Goal: Transaction & Acquisition: Purchase product/service

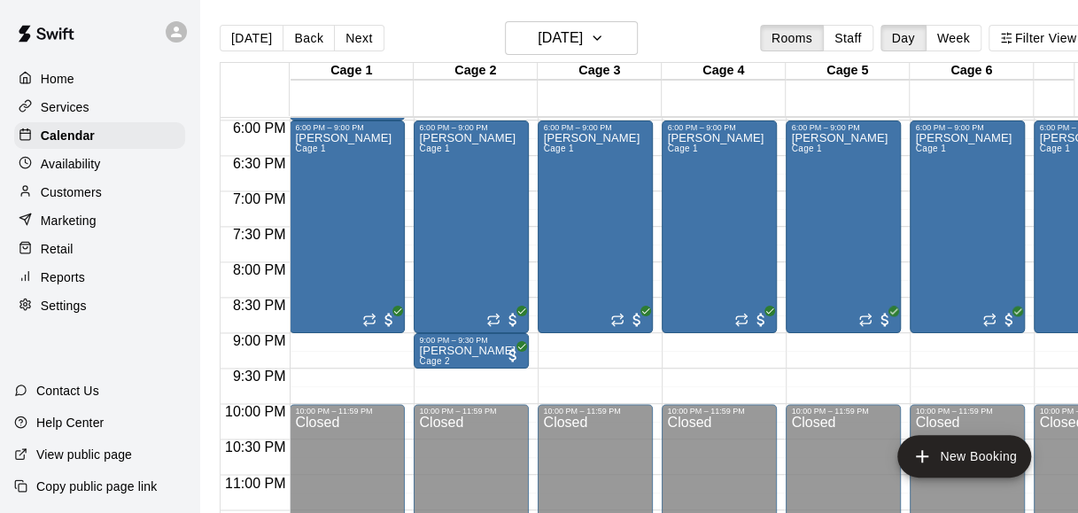
scroll to position [1273, 0]
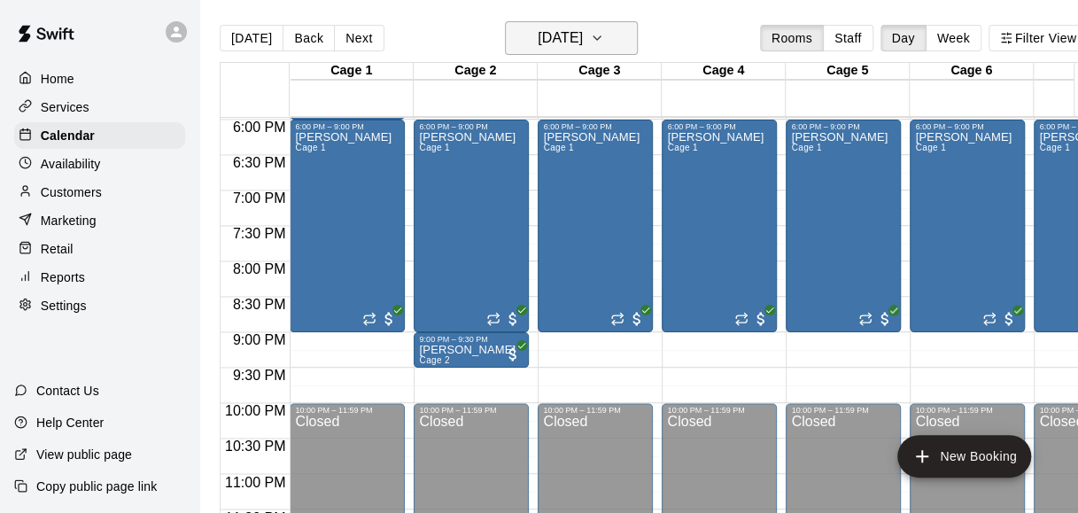
click at [588, 23] on button "[DATE]" at bounding box center [571, 38] width 133 height 34
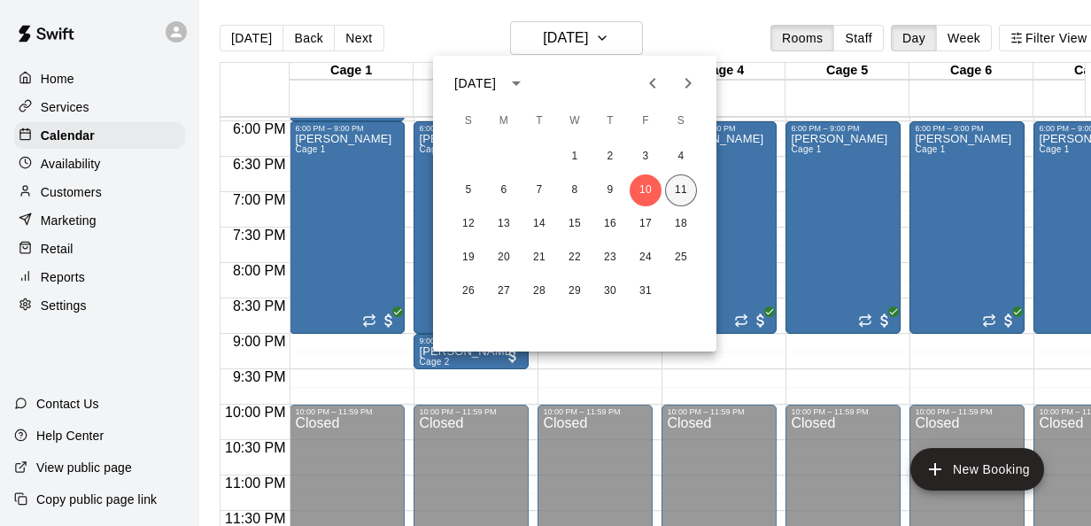
click at [680, 192] on button "11" at bounding box center [681, 190] width 32 height 32
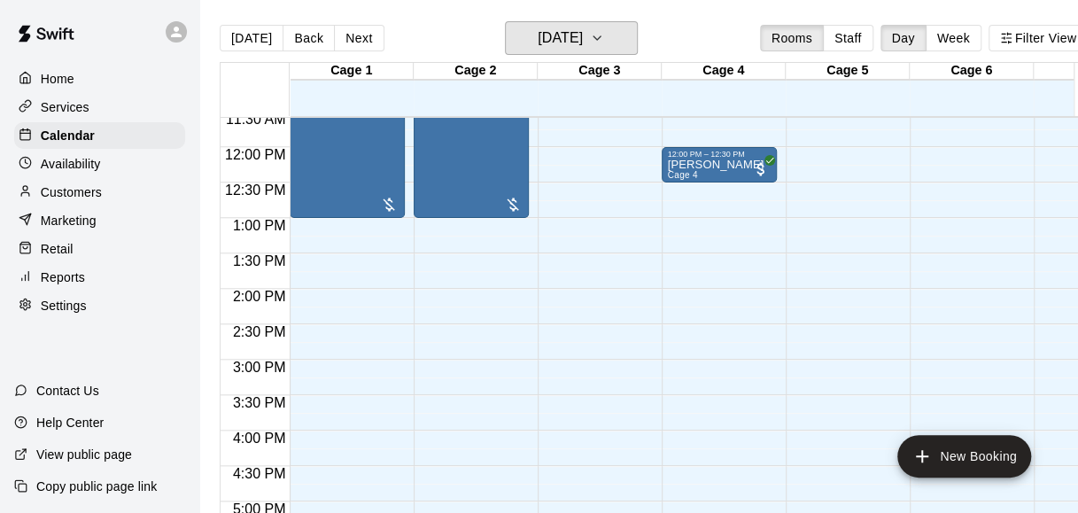
scroll to position [823, 0]
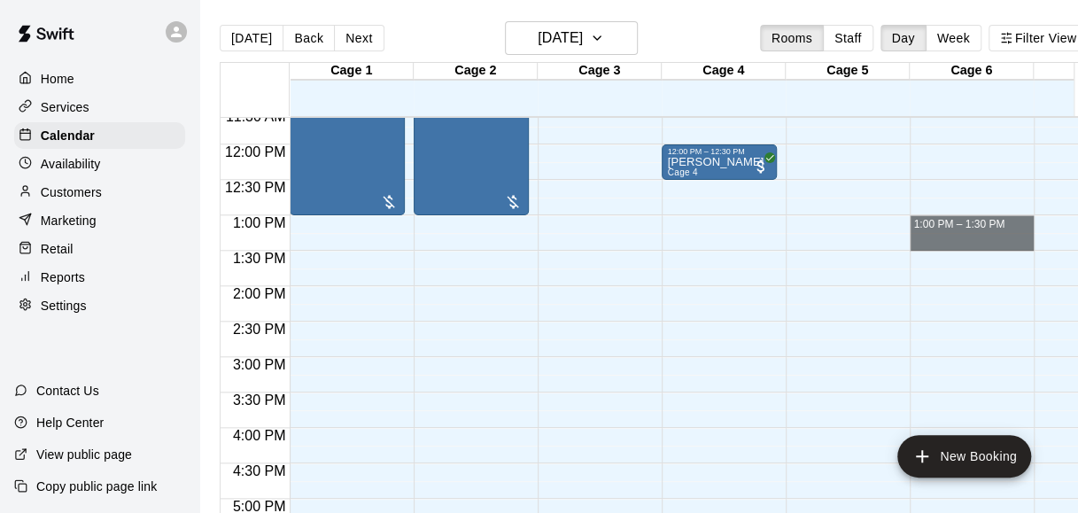
drag, startPoint x: 914, startPoint y: 239, endPoint x: 922, endPoint y: 231, distance: 11.3
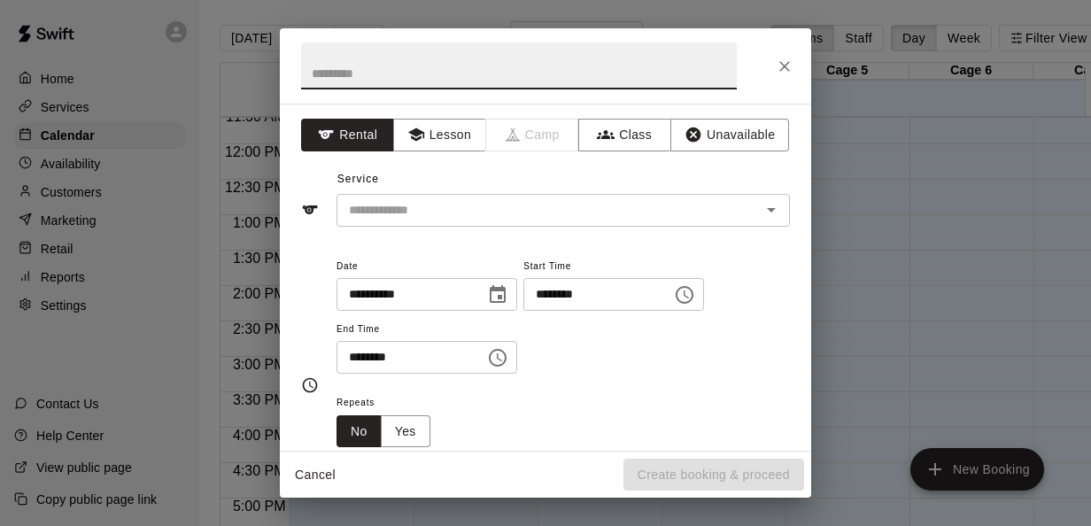
click at [939, 228] on div "**********" at bounding box center [545, 263] width 1091 height 526
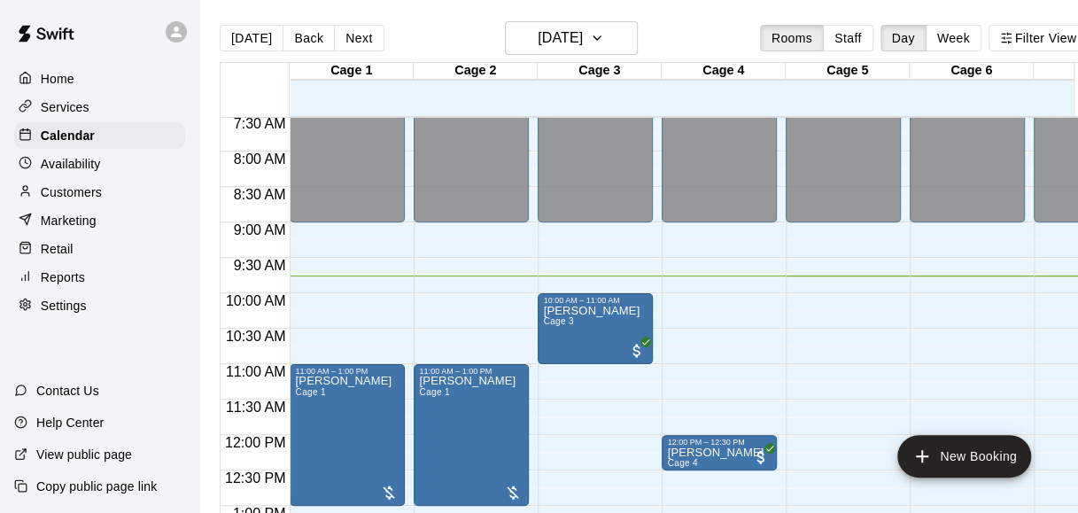
scroll to position [531, 0]
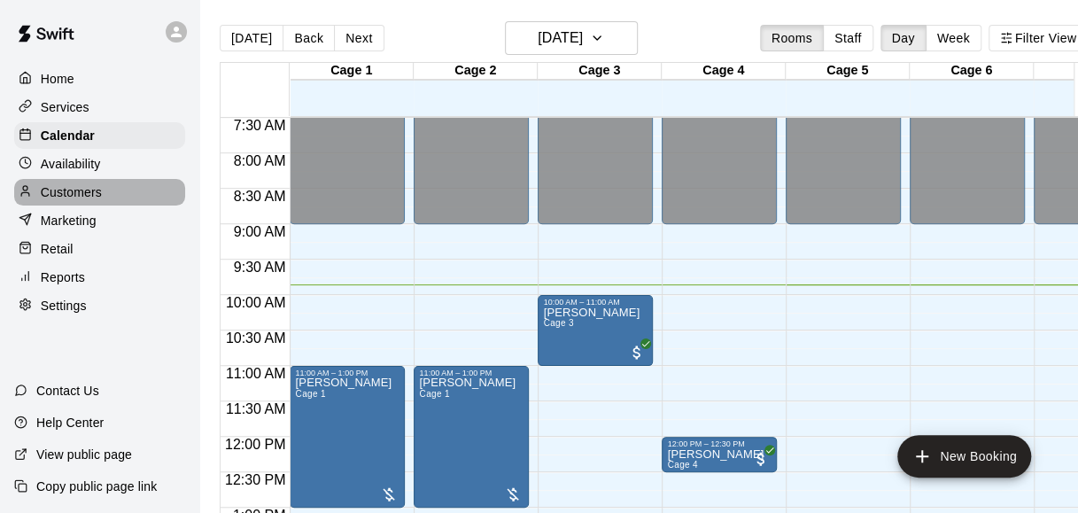
click at [95, 201] on p "Customers" at bounding box center [71, 192] width 61 height 18
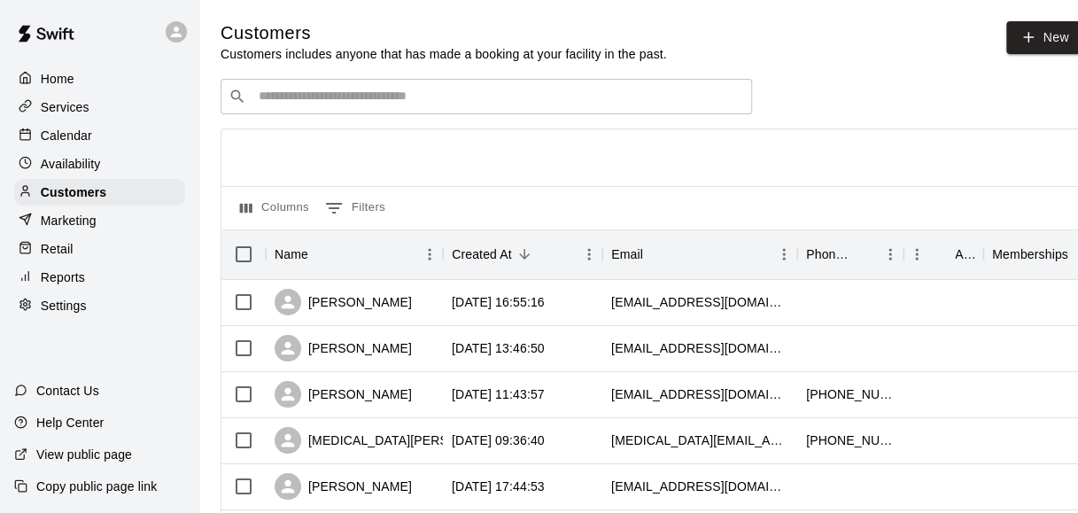
click at [328, 105] on input "Search customers by name or email" at bounding box center [498, 97] width 491 height 18
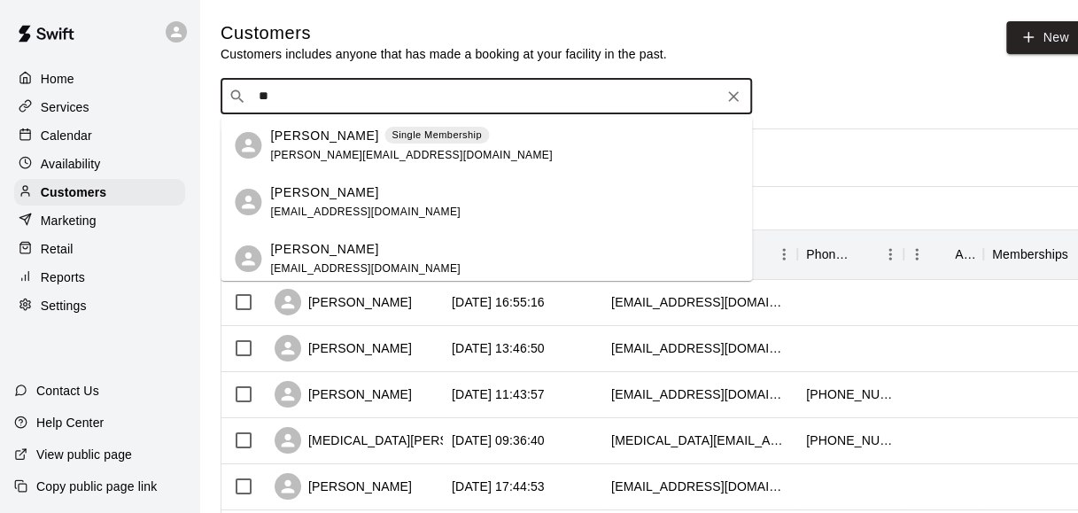
type input "*"
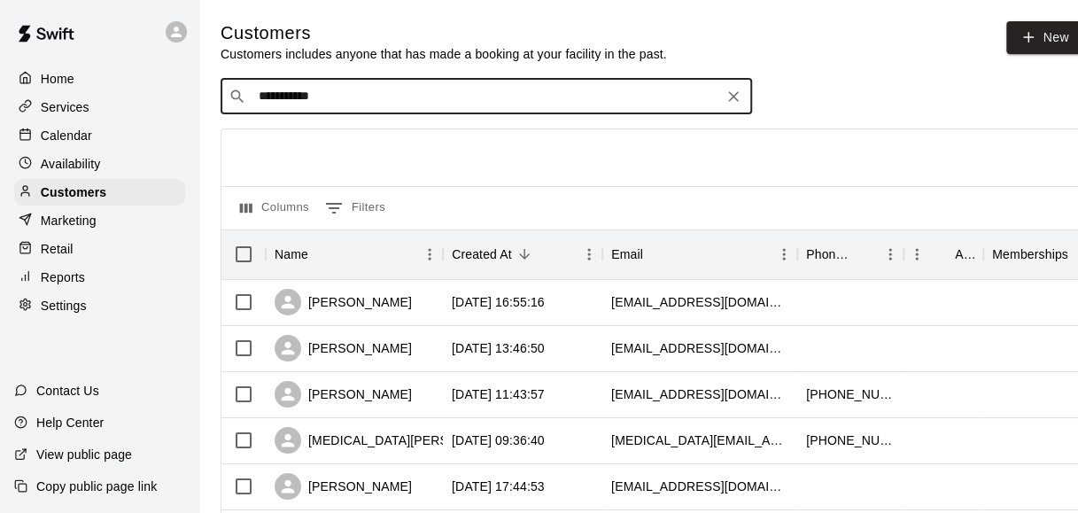
click at [370, 101] on input "**********" at bounding box center [485, 97] width 464 height 18
click at [459, 27] on h5 "Customers" at bounding box center [443, 33] width 446 height 24
click at [402, 98] on input "**********" at bounding box center [485, 97] width 464 height 18
type input "*"
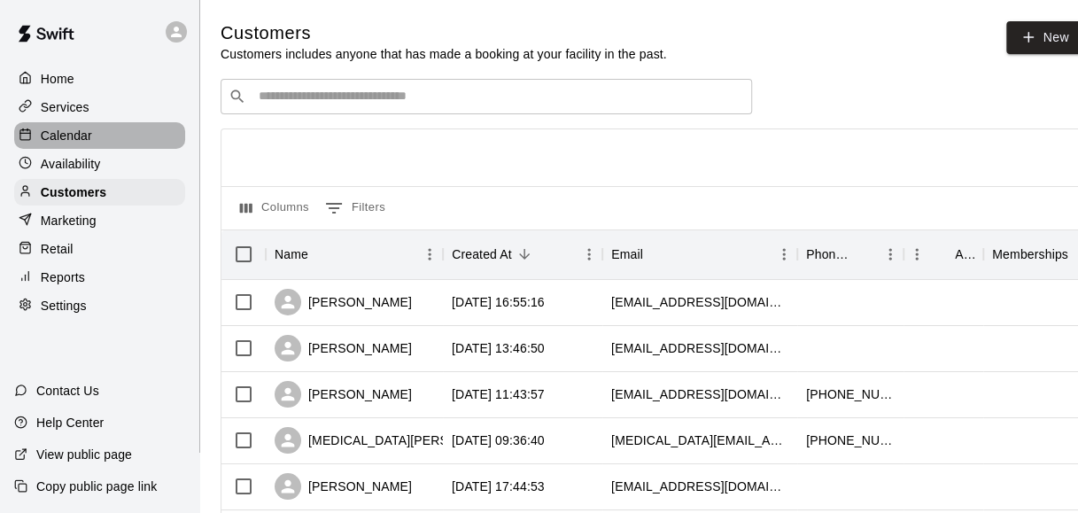
click at [53, 139] on p "Calendar" at bounding box center [66, 136] width 51 height 18
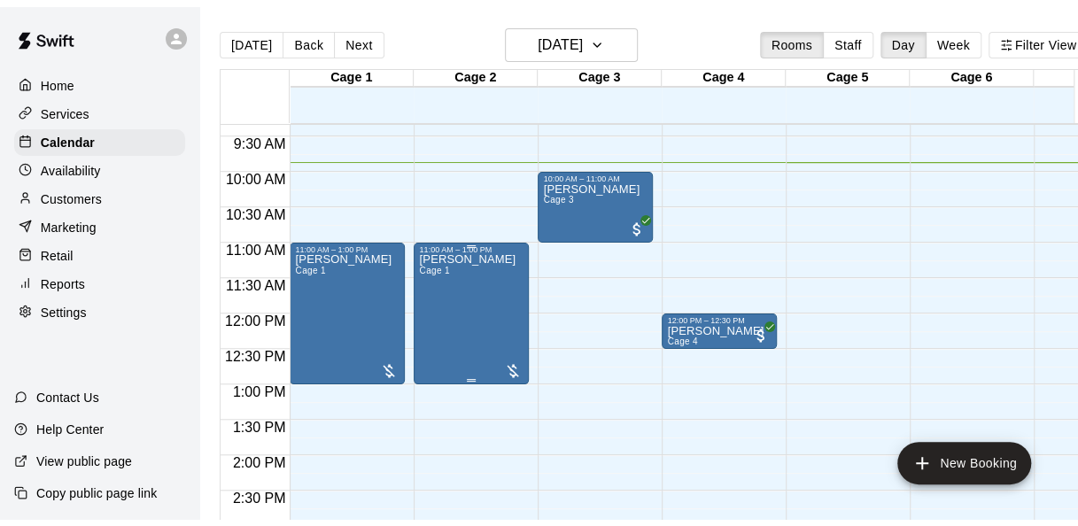
scroll to position [661, 0]
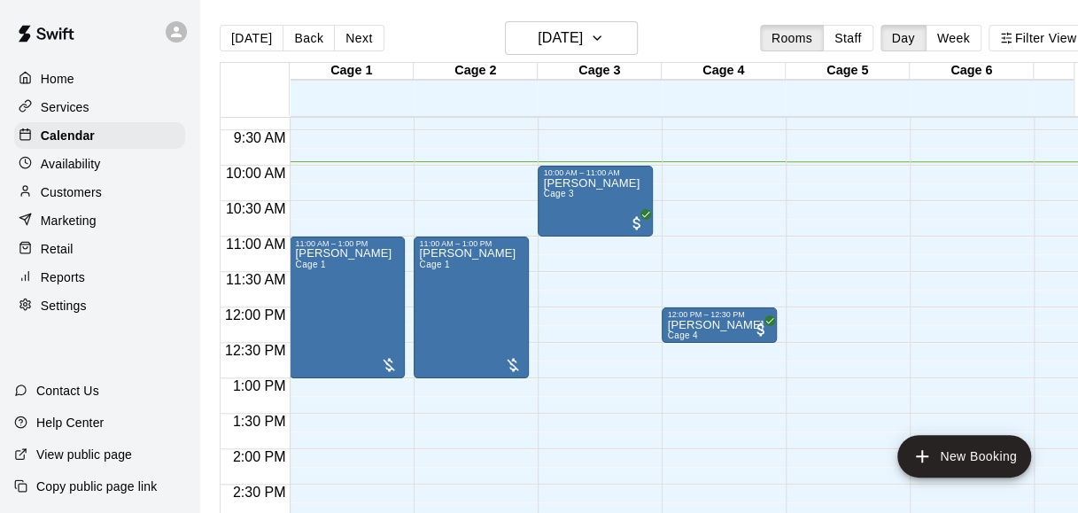
click at [69, 191] on p "Customers" at bounding box center [71, 192] width 61 height 18
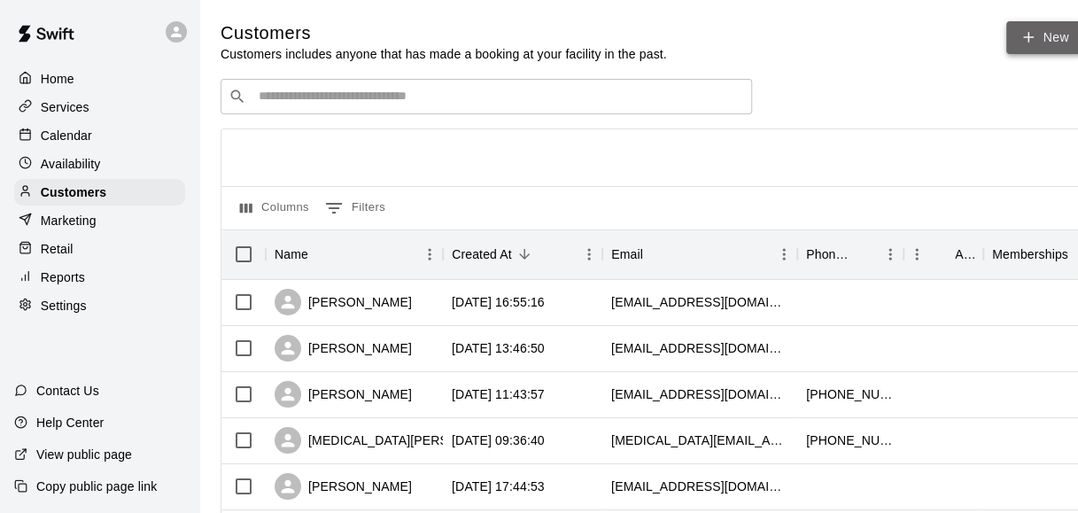
click at [1059, 30] on link "New" at bounding box center [1044, 37] width 76 height 33
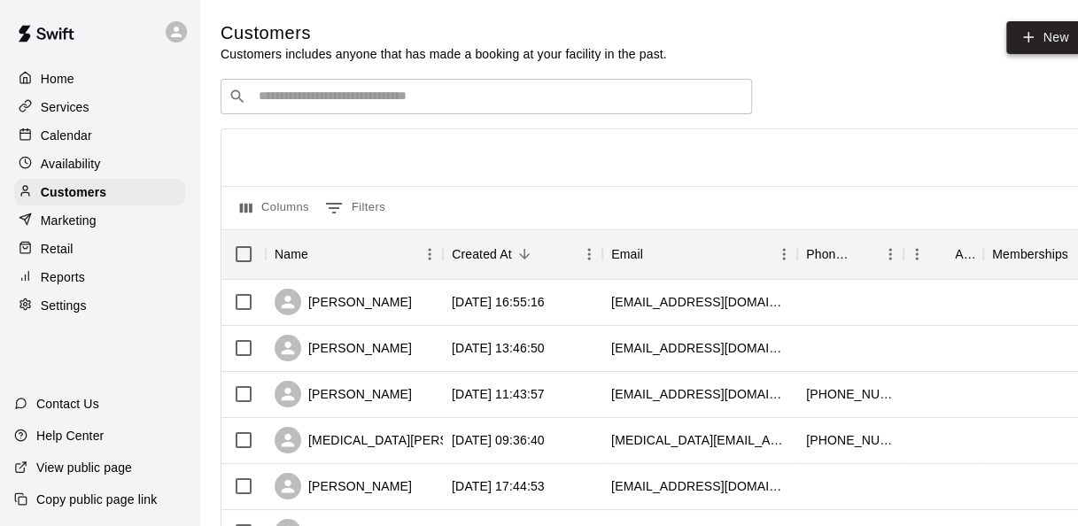
select select "**"
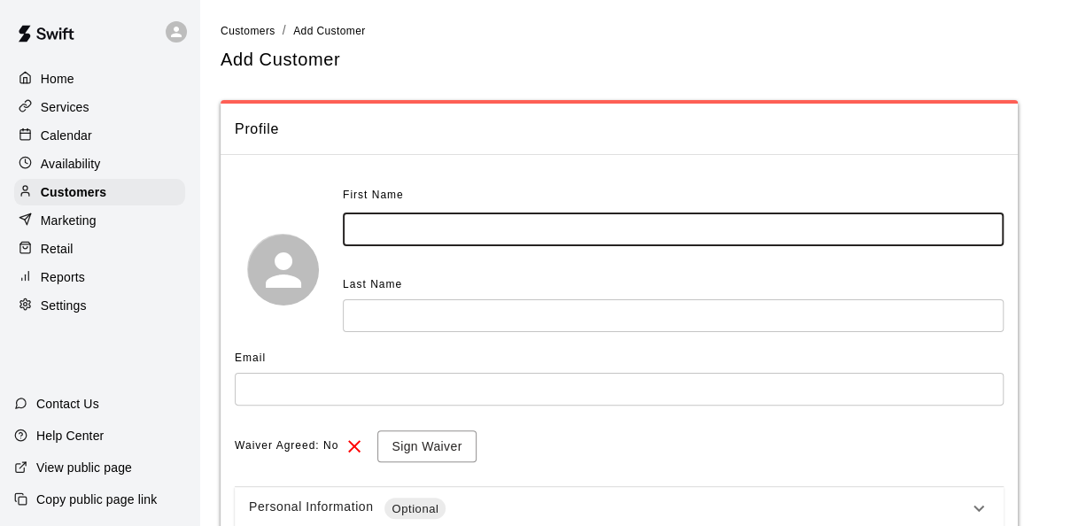
click at [491, 228] on input "text" at bounding box center [673, 229] width 661 height 33
type input "**********"
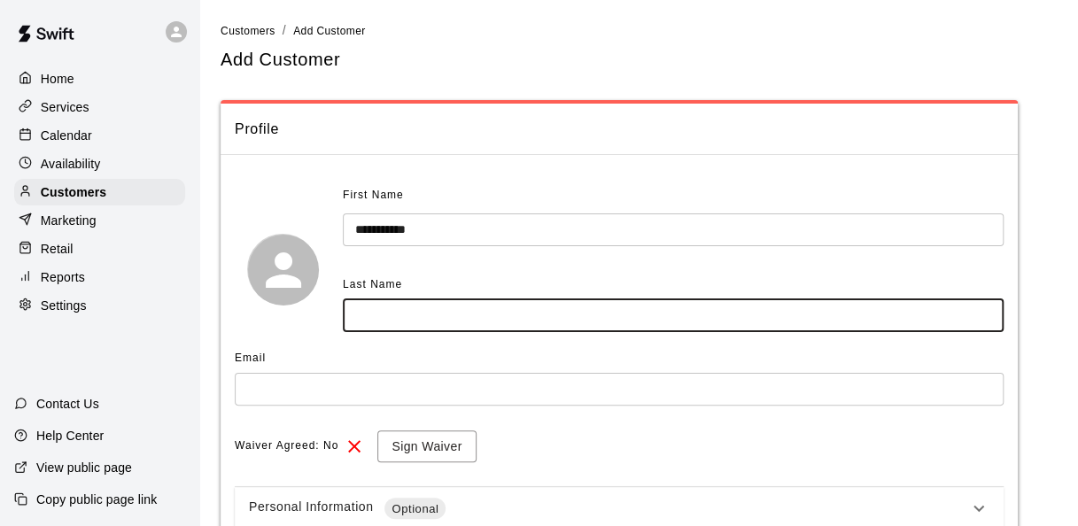
click at [400, 301] on input "text" at bounding box center [673, 315] width 661 height 33
type input "**********"
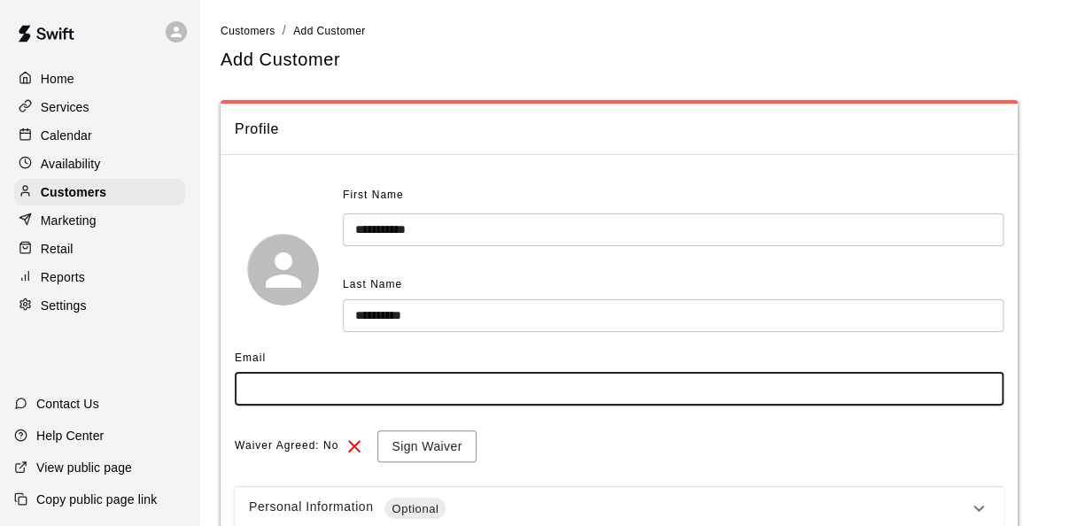
click at [267, 394] on input "text" at bounding box center [619, 389] width 769 height 33
type input "**********"
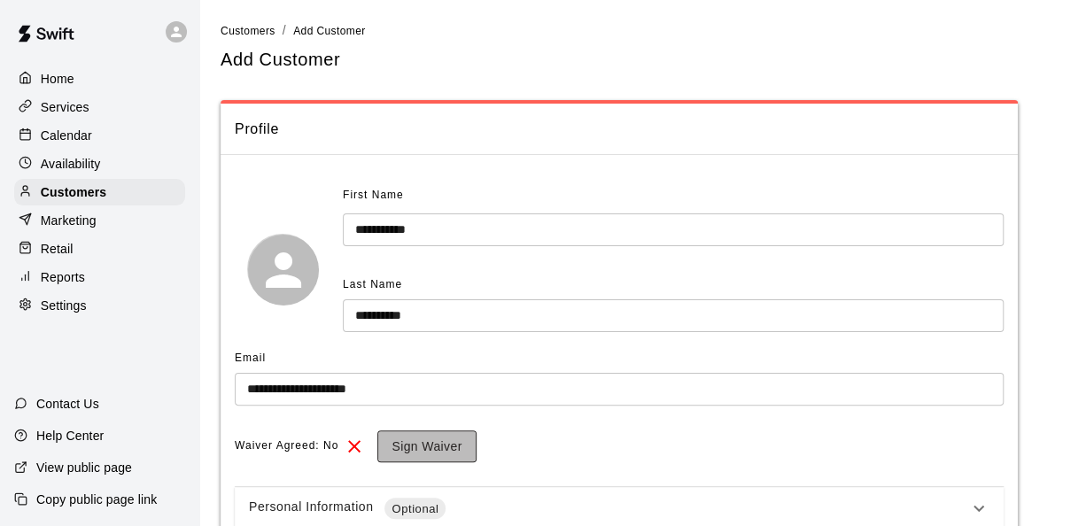
click at [434, 444] on button "Sign Waiver" at bounding box center [426, 446] width 98 height 33
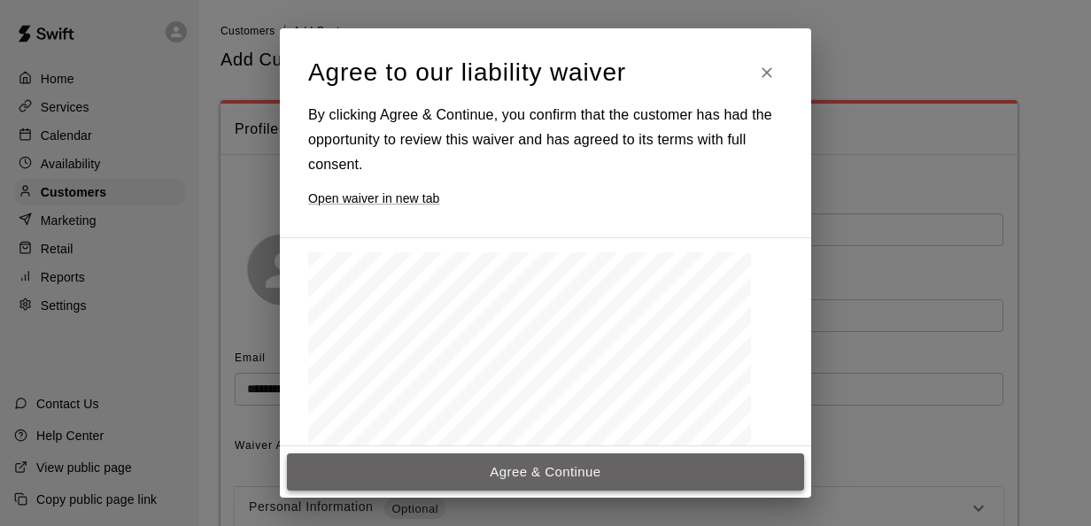
click at [503, 469] on button "Agree & Continue" at bounding box center [545, 471] width 517 height 37
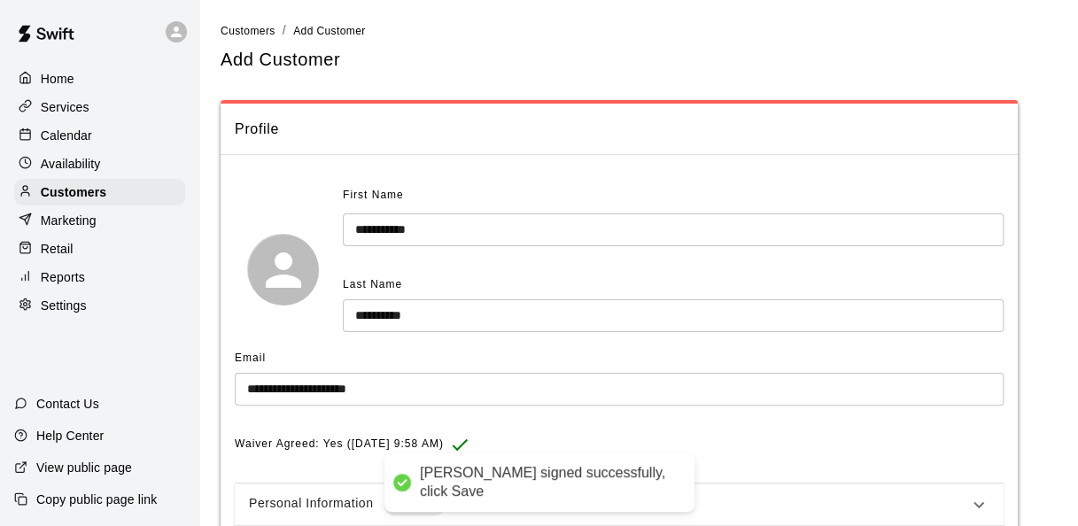
scroll to position [147, 0]
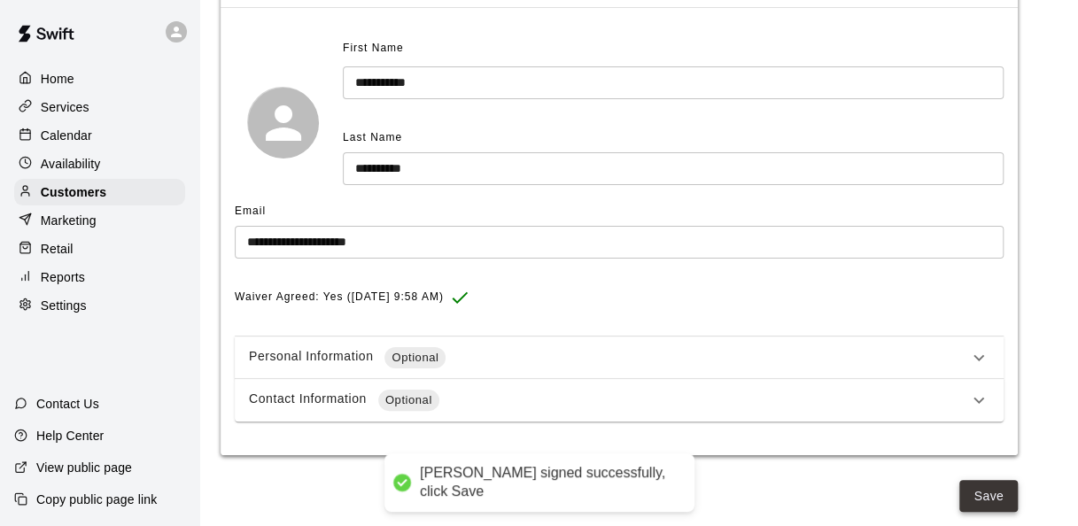
click at [981, 495] on button "Save" at bounding box center [988, 496] width 58 height 33
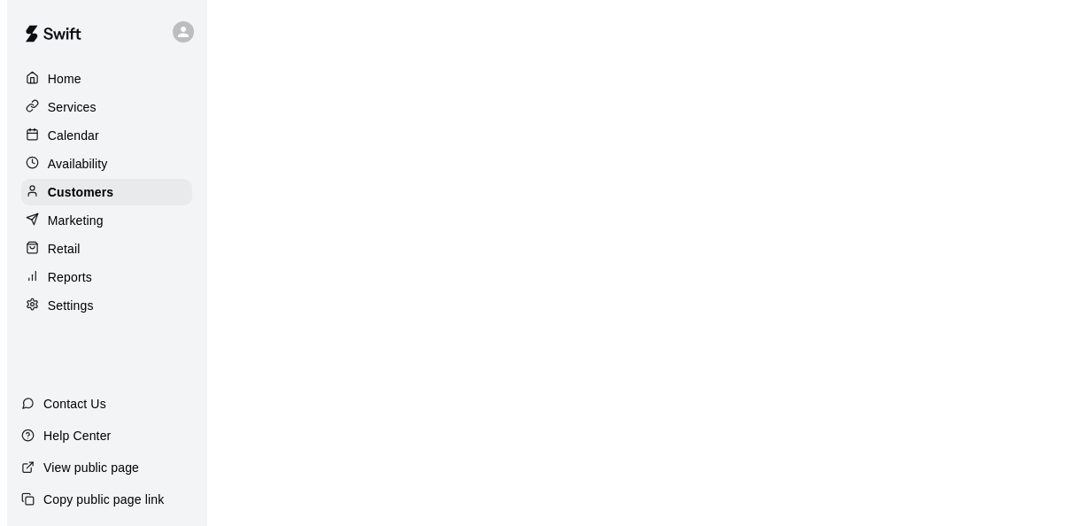
scroll to position [0, 0]
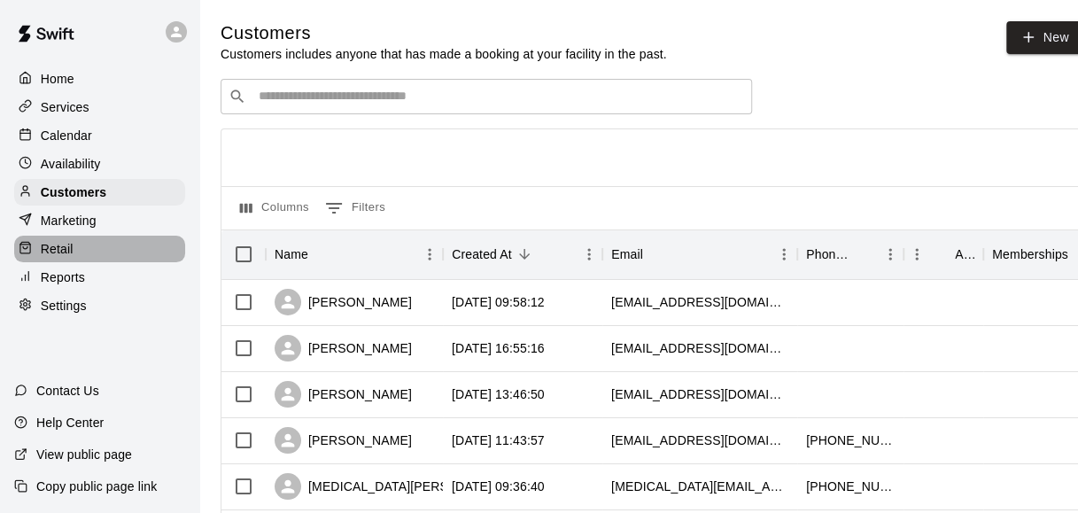
click at [92, 251] on div "Retail" at bounding box center [99, 249] width 171 height 27
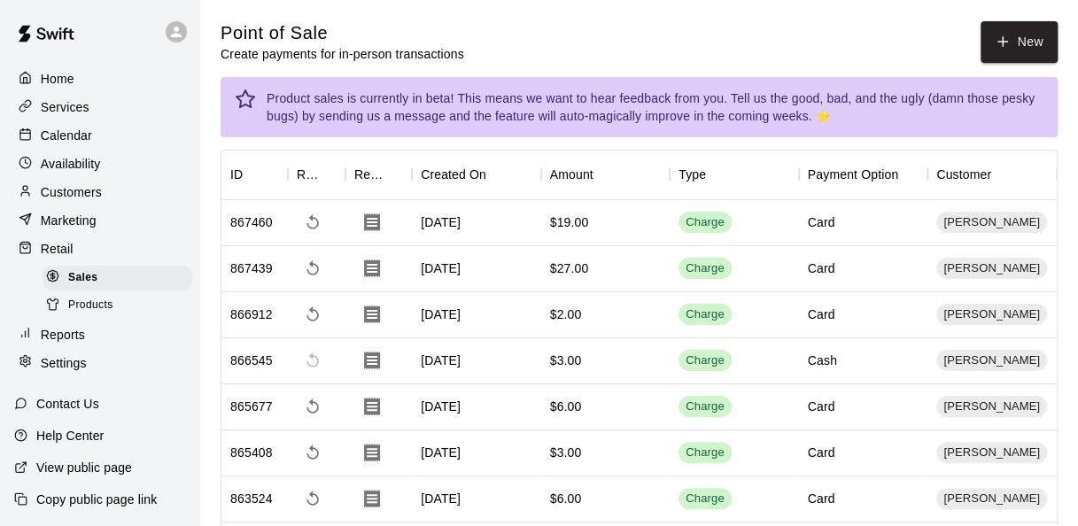
click at [66, 196] on p "Customers" at bounding box center [71, 192] width 61 height 18
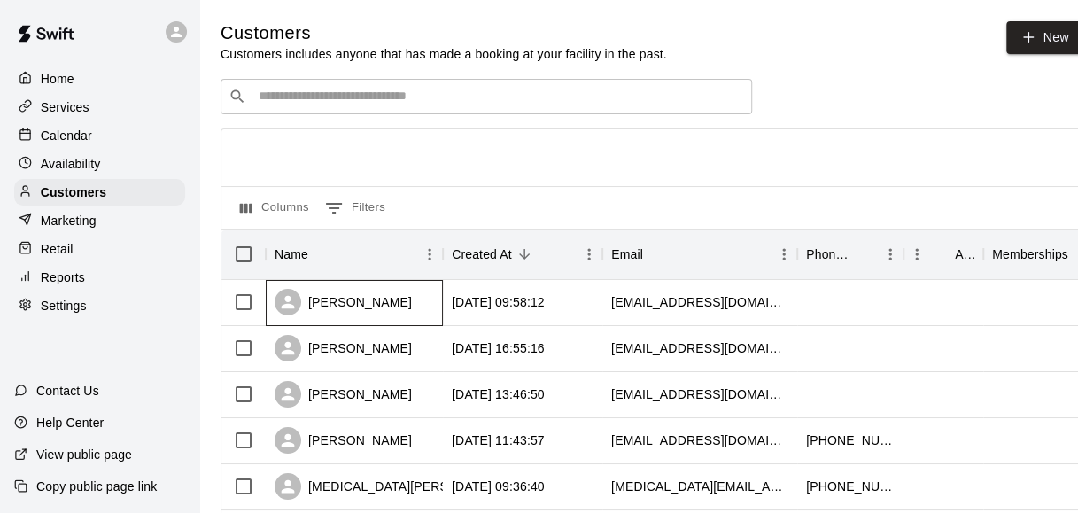
click at [377, 297] on div "[PERSON_NAME]" at bounding box center [342, 302] width 137 height 27
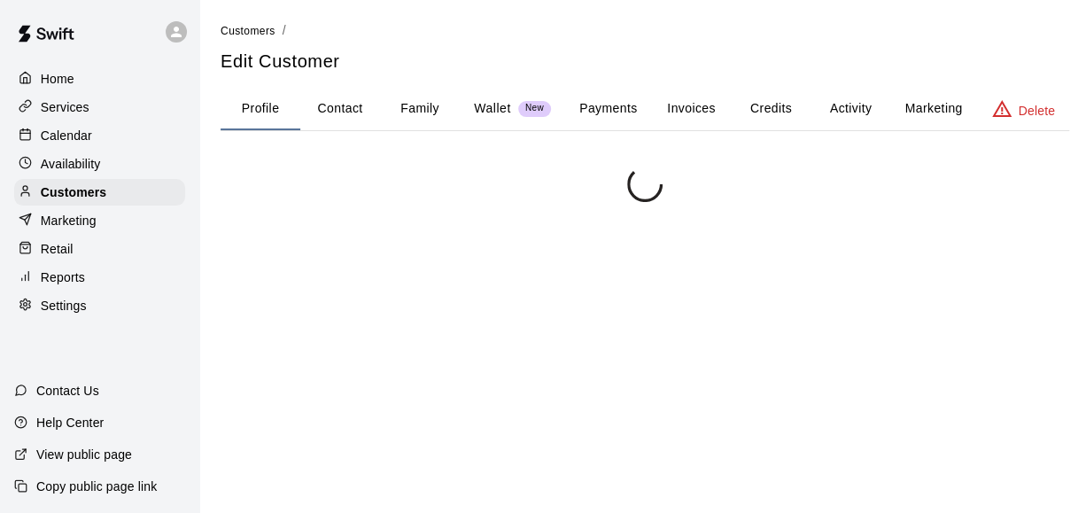
click at [377, 297] on div at bounding box center [644, 422] width 848 height 513
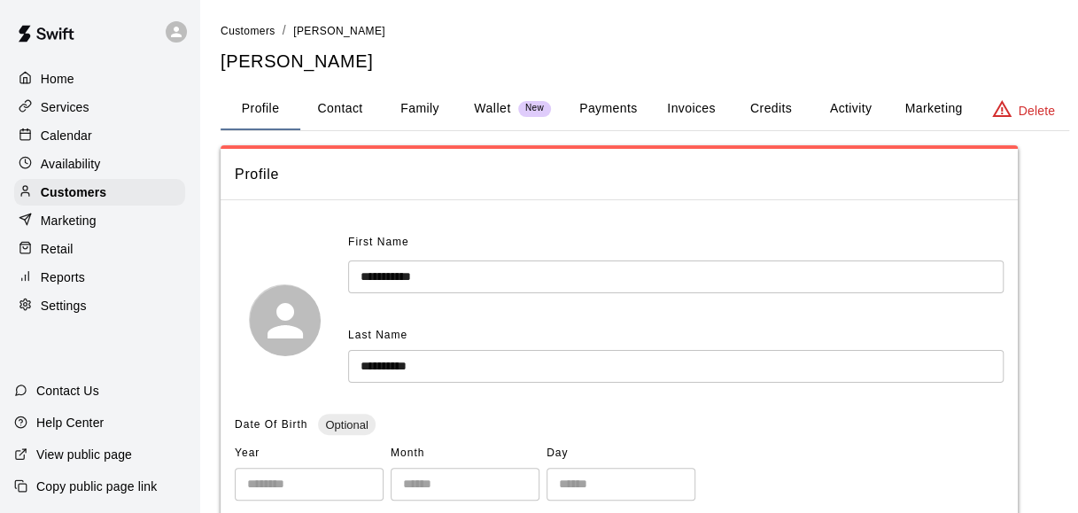
drag, startPoint x: 377, startPoint y: 297, endPoint x: 621, endPoint y: 104, distance: 310.7
click at [621, 104] on button "Payments" at bounding box center [608, 109] width 86 height 42
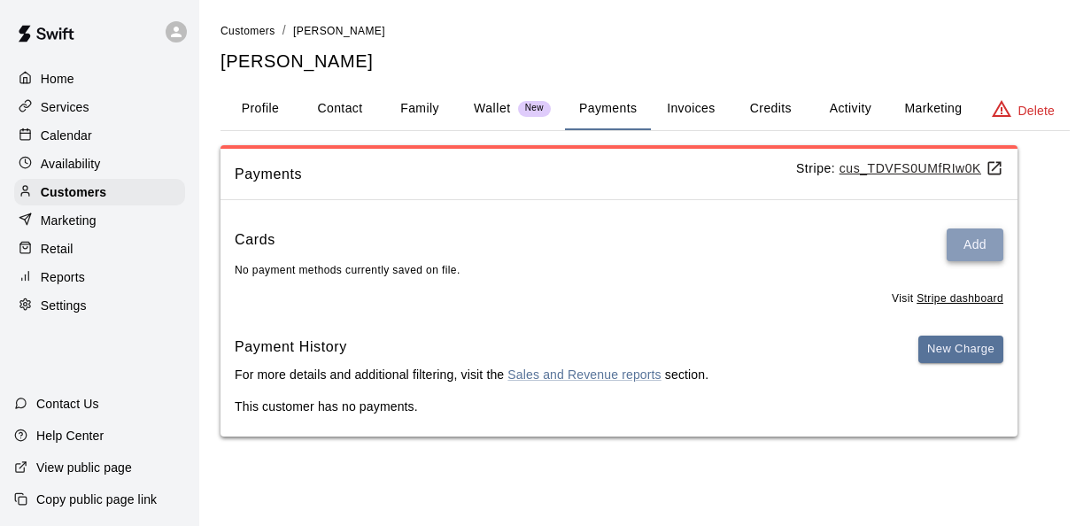
click at [982, 236] on button "Add" at bounding box center [974, 244] width 57 height 33
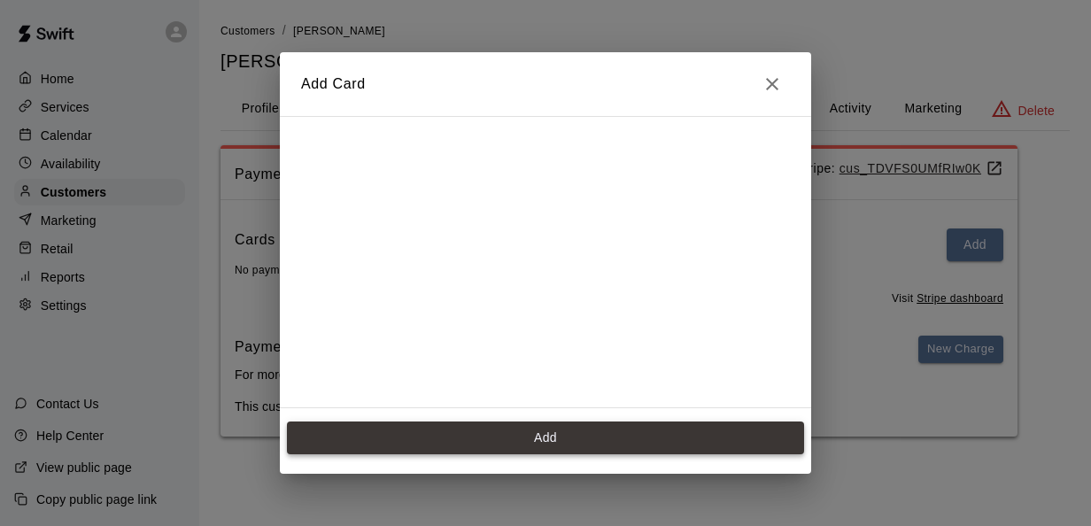
scroll to position [282, 0]
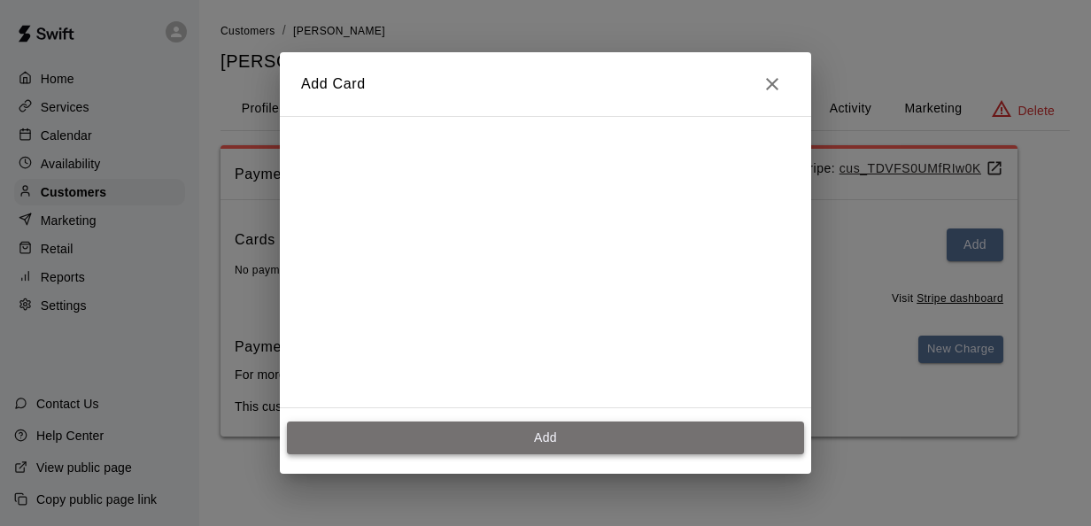
click at [586, 444] on button "Add" at bounding box center [545, 437] width 517 height 33
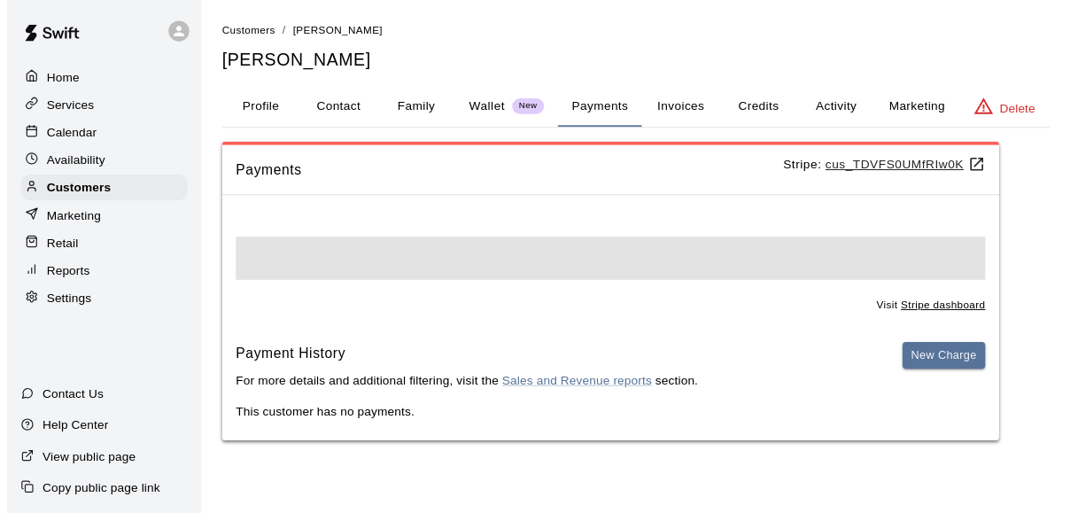
scroll to position [0, 0]
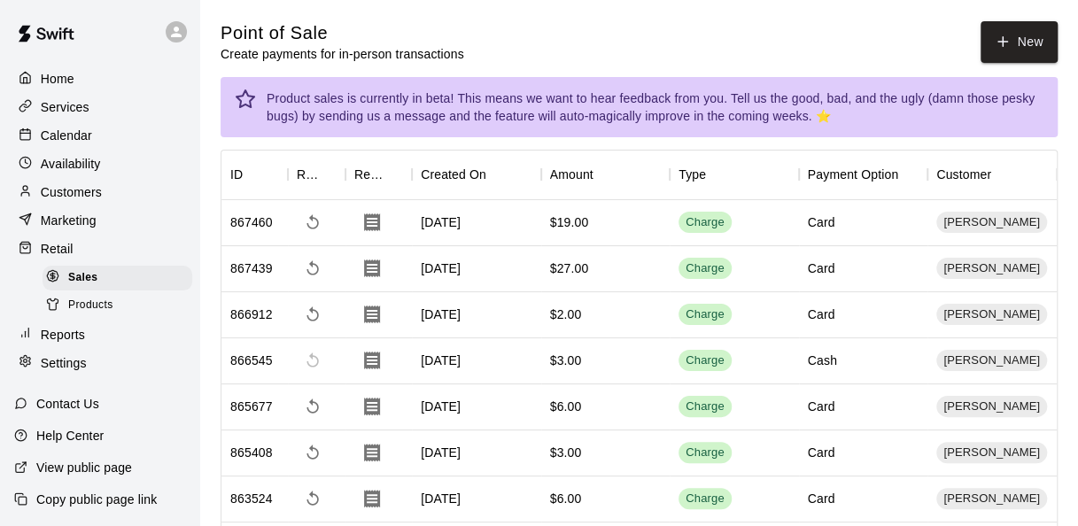
click at [87, 260] on div "Retail" at bounding box center [99, 249] width 171 height 27
click at [80, 261] on div "Retail" at bounding box center [99, 249] width 171 height 27
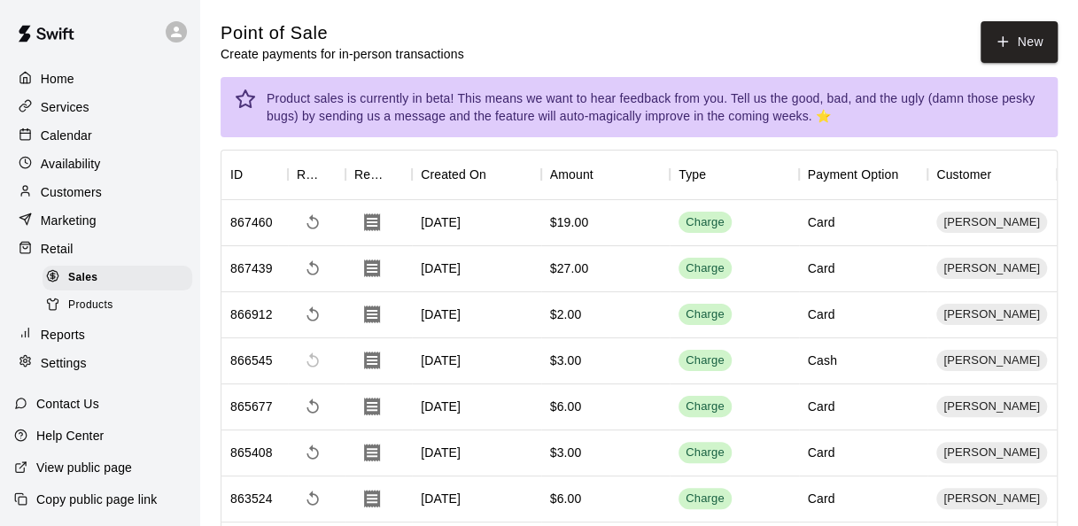
click at [101, 228] on div "Marketing" at bounding box center [99, 220] width 171 height 27
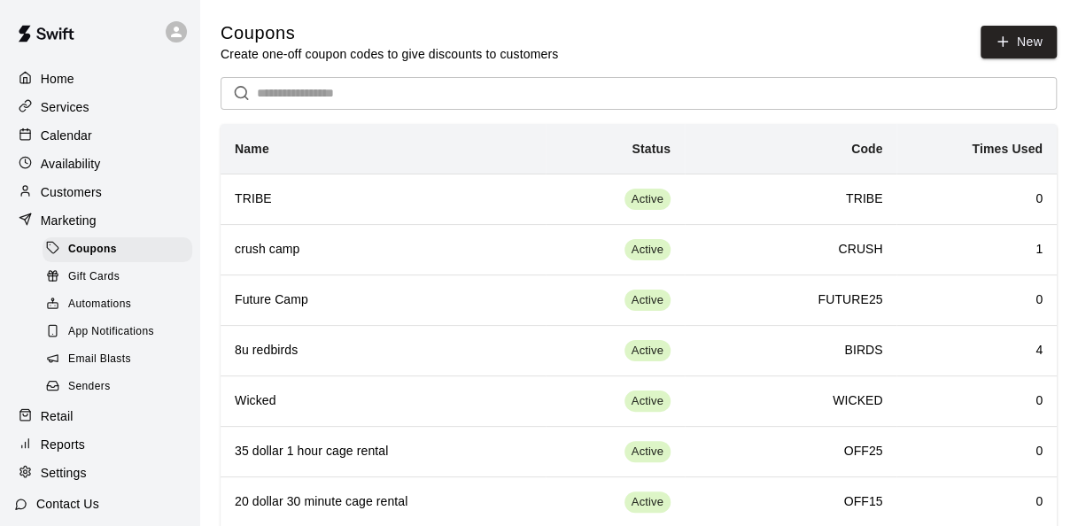
click at [61, 425] on p "Retail" at bounding box center [57, 416] width 33 height 18
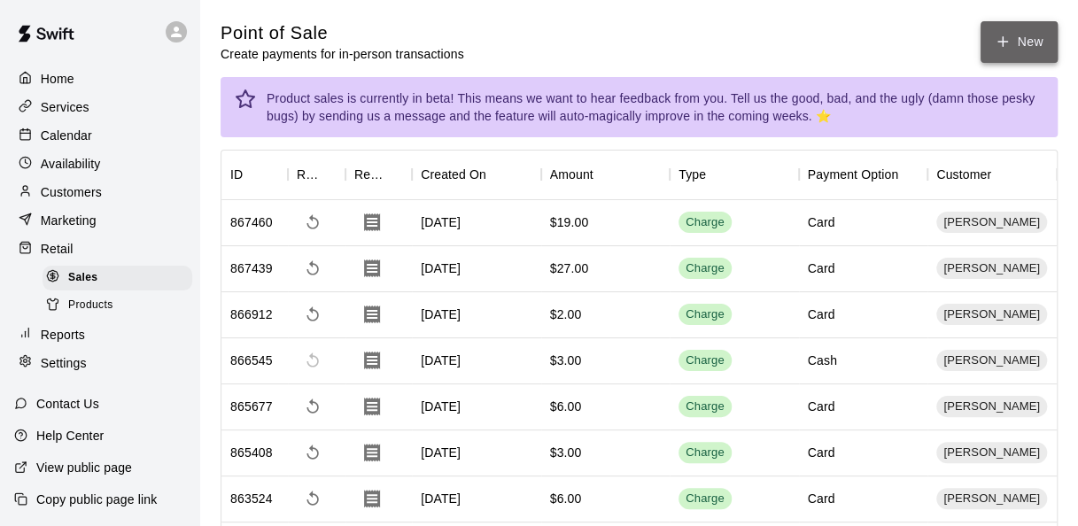
click at [1015, 45] on button "New" at bounding box center [1018, 42] width 76 height 42
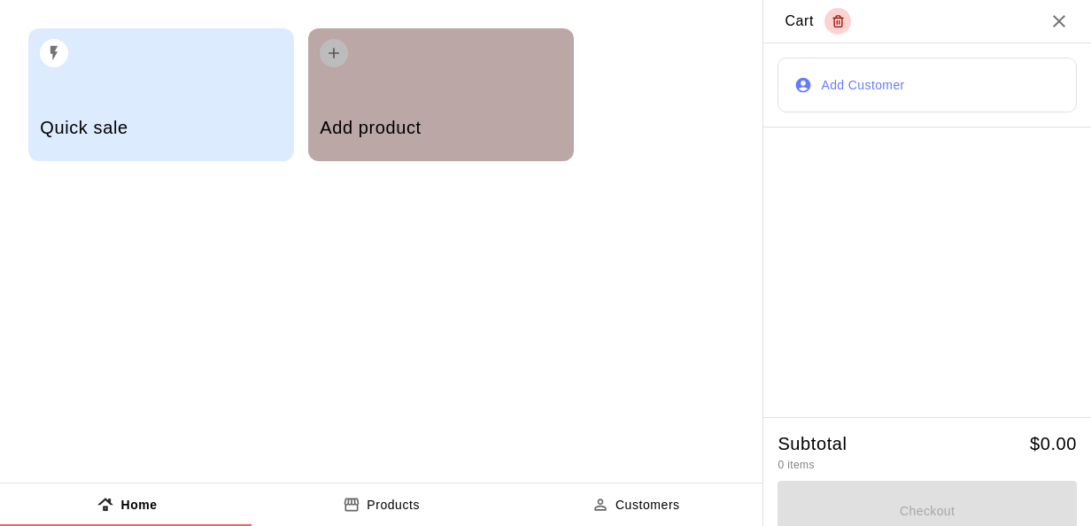
click at [496, 121] on h5 "Add product" at bounding box center [441, 128] width 242 height 24
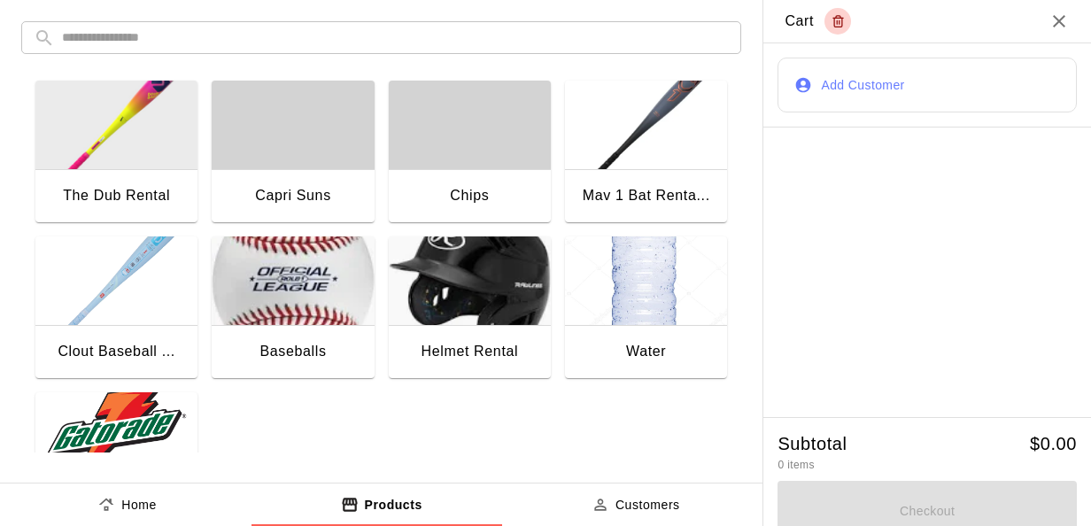
click at [682, 286] on img "button" at bounding box center [646, 280] width 162 height 89
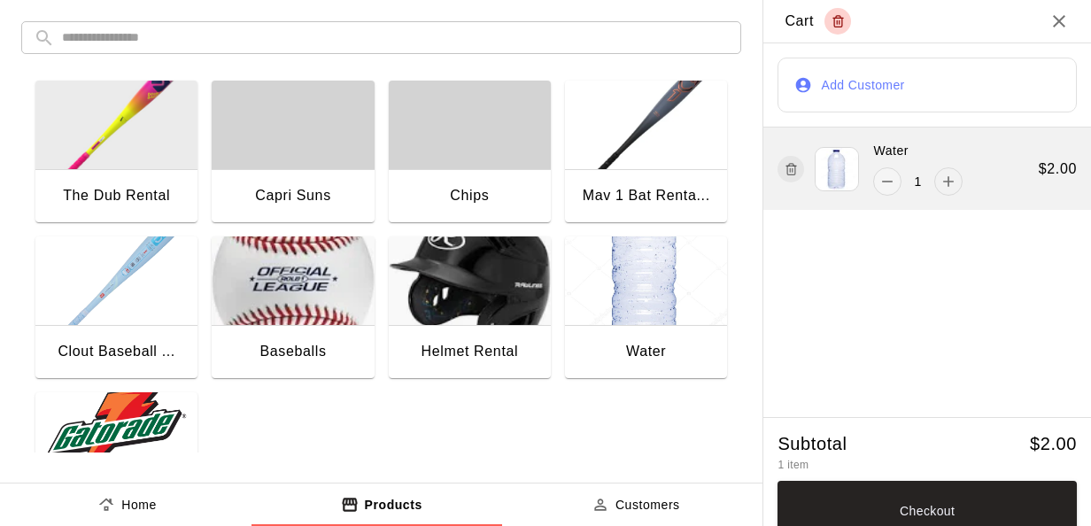
click at [939, 174] on icon "add" at bounding box center [948, 182] width 18 height 18
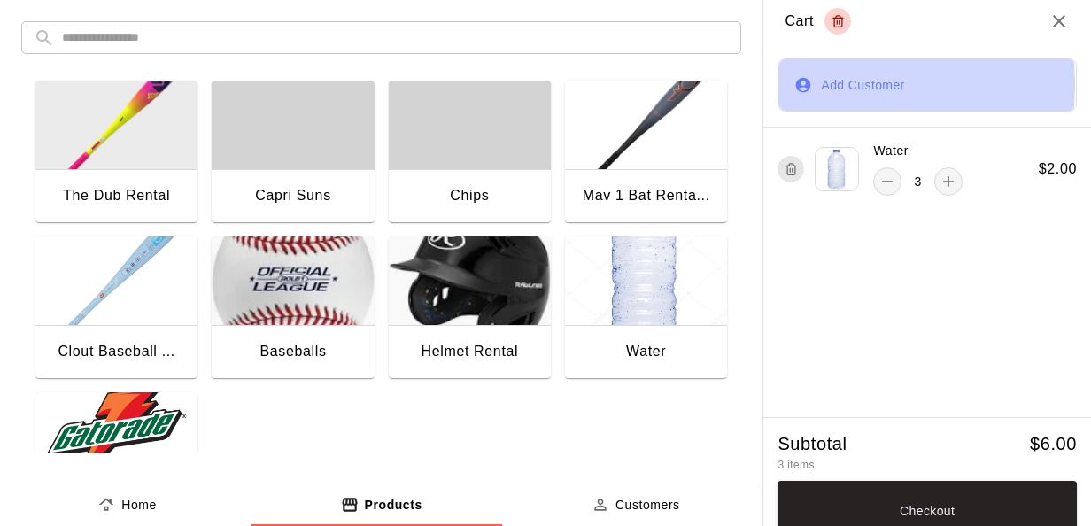
click at [825, 85] on button "Add Customer" at bounding box center [926, 85] width 299 height 55
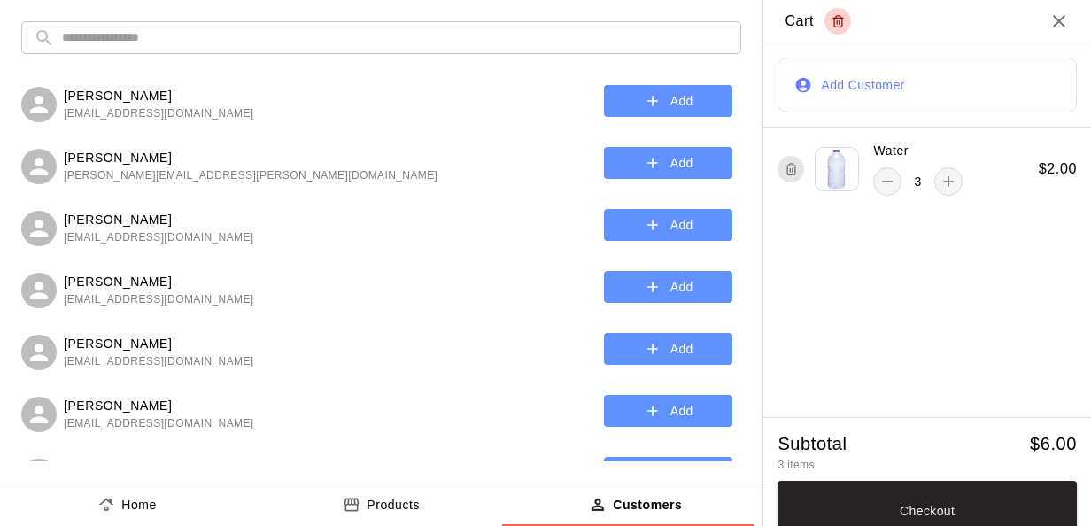
click at [105, 37] on input "text" at bounding box center [395, 37] width 667 height 33
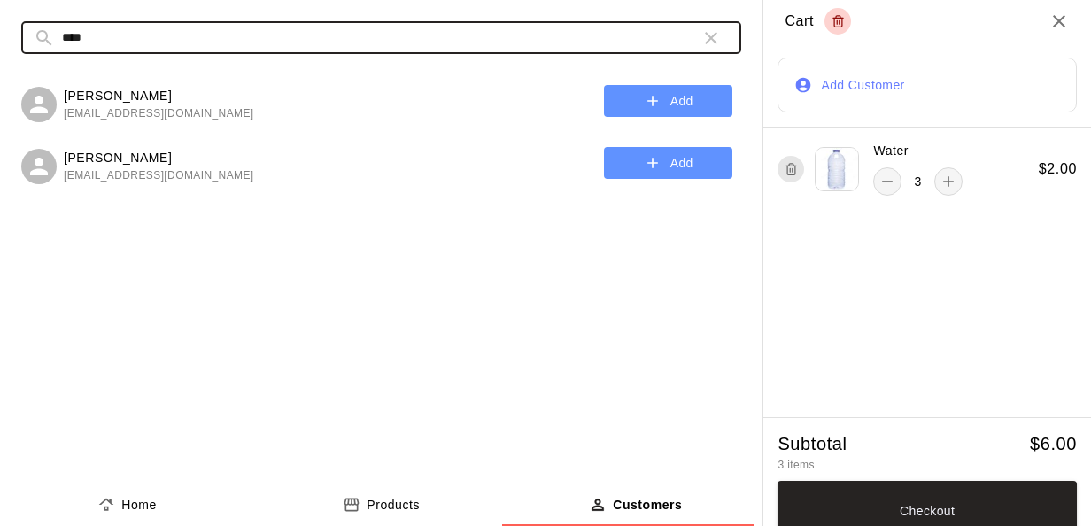
type input "****"
click at [651, 94] on icon "button" at bounding box center [653, 101] width 18 height 18
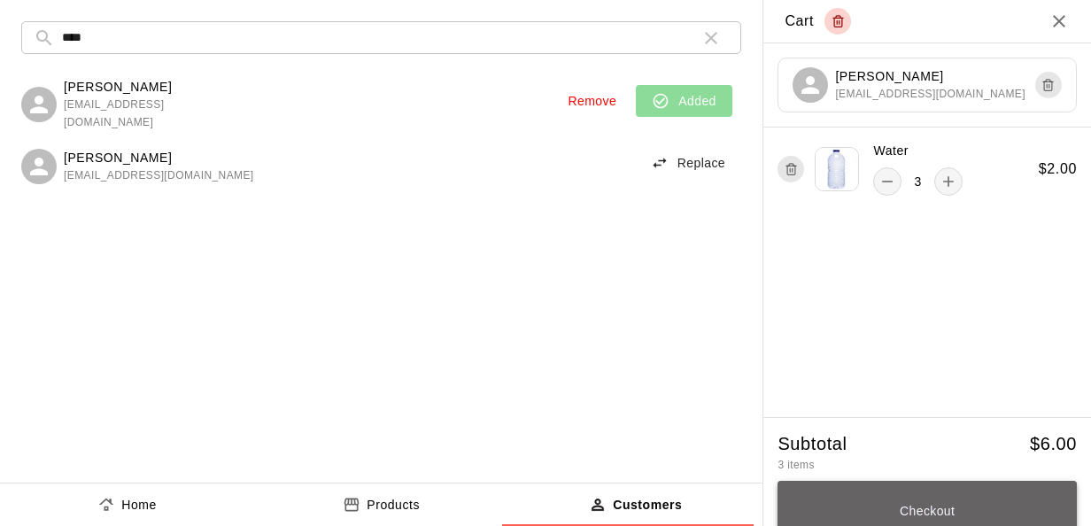
click at [834, 494] on button "Checkout" at bounding box center [926, 511] width 299 height 60
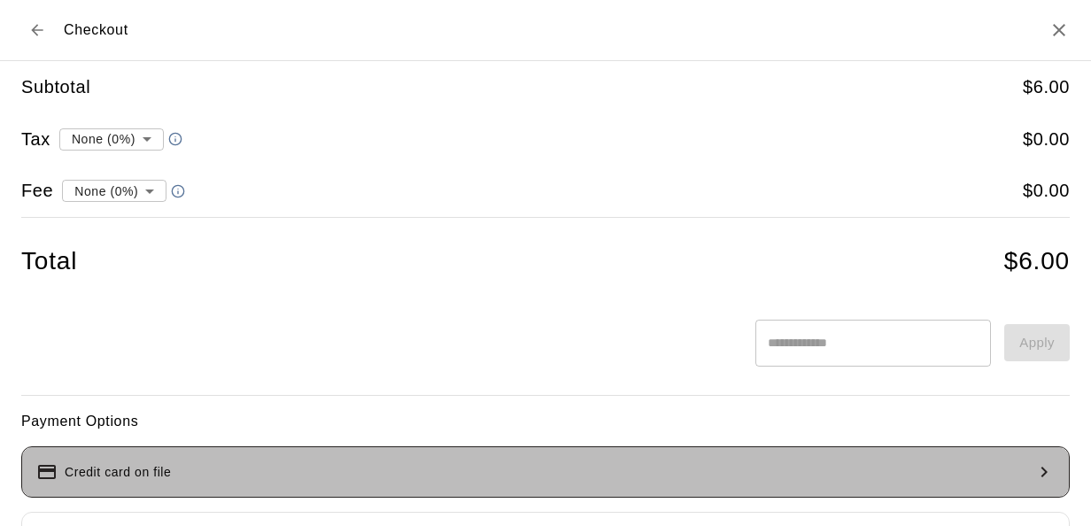
click at [583, 483] on button "Credit card on file" at bounding box center [545, 471] width 1048 height 51
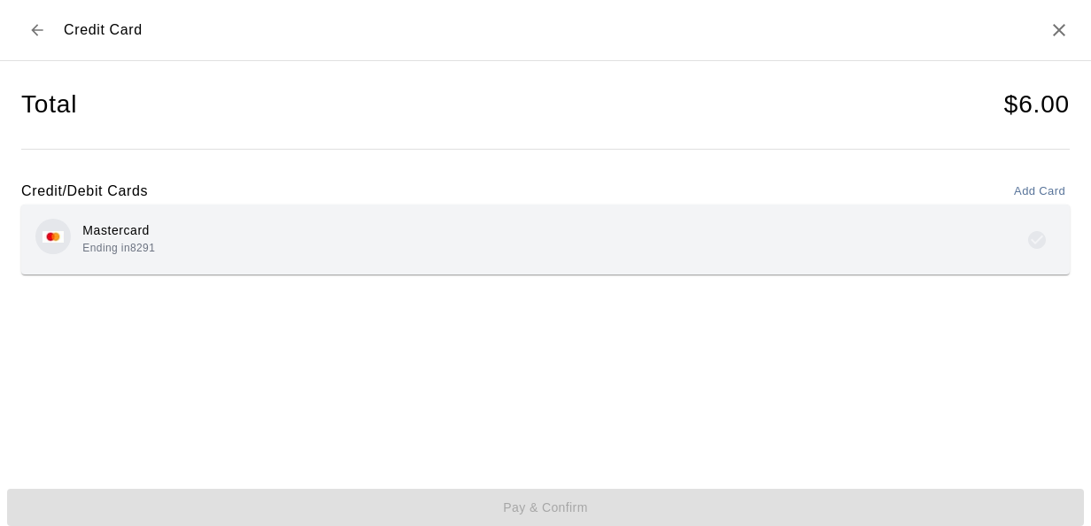
click at [296, 235] on div "Mastercard Ending in 8291" at bounding box center [545, 240] width 1020 height 42
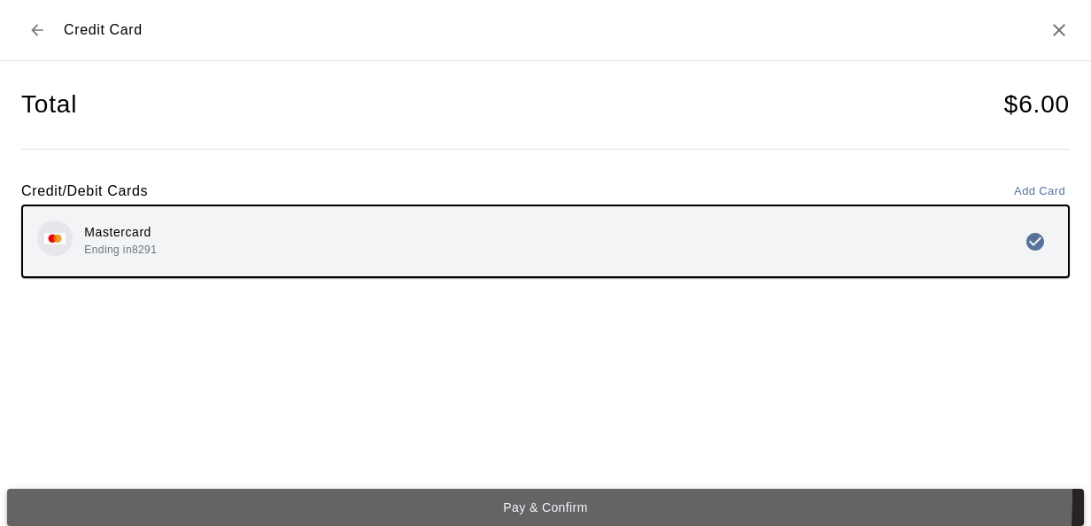
click at [498, 495] on button "Pay & Confirm" at bounding box center [545, 507] width 1077 height 37
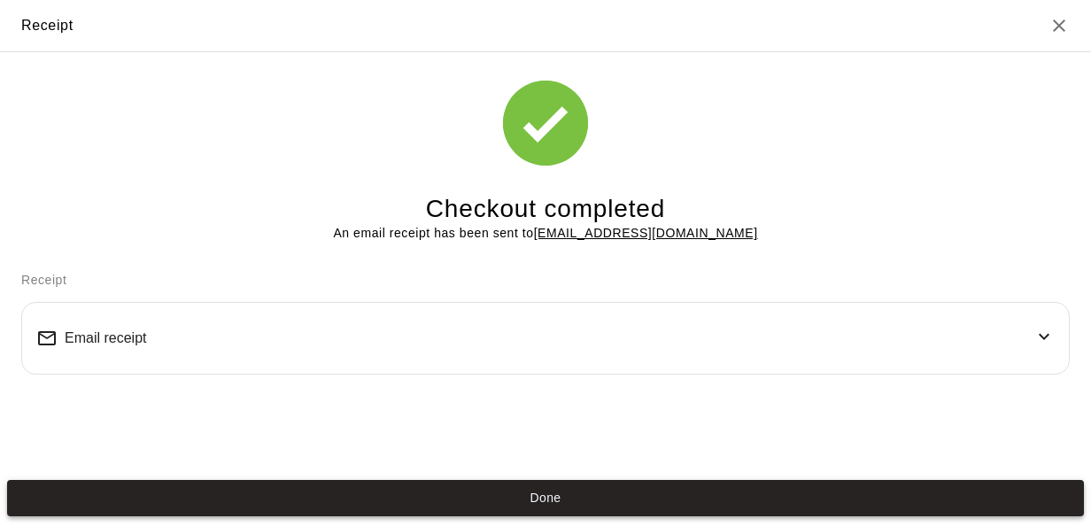
click at [607, 503] on button "Done" at bounding box center [545, 498] width 1077 height 37
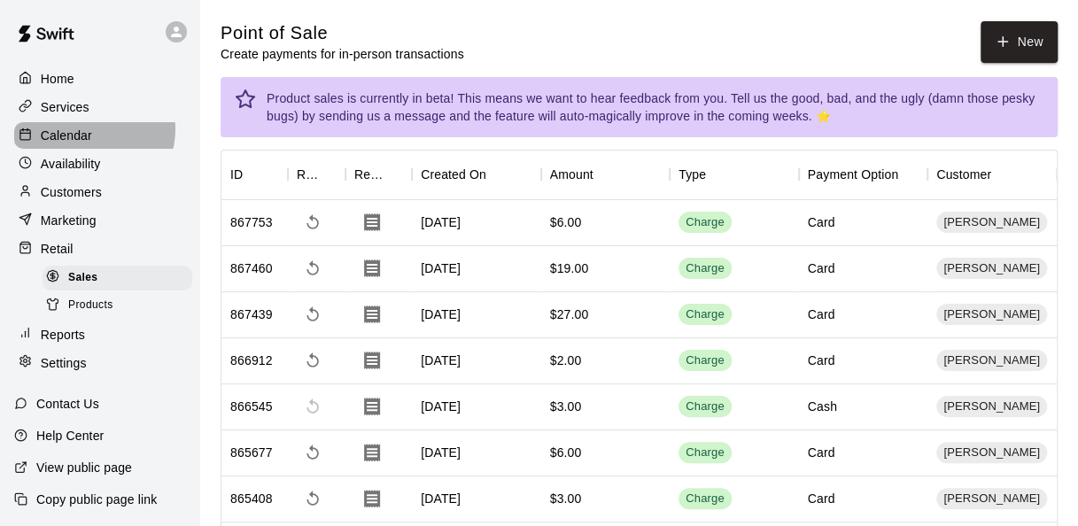
click at [91, 132] on div "Calendar" at bounding box center [99, 135] width 171 height 27
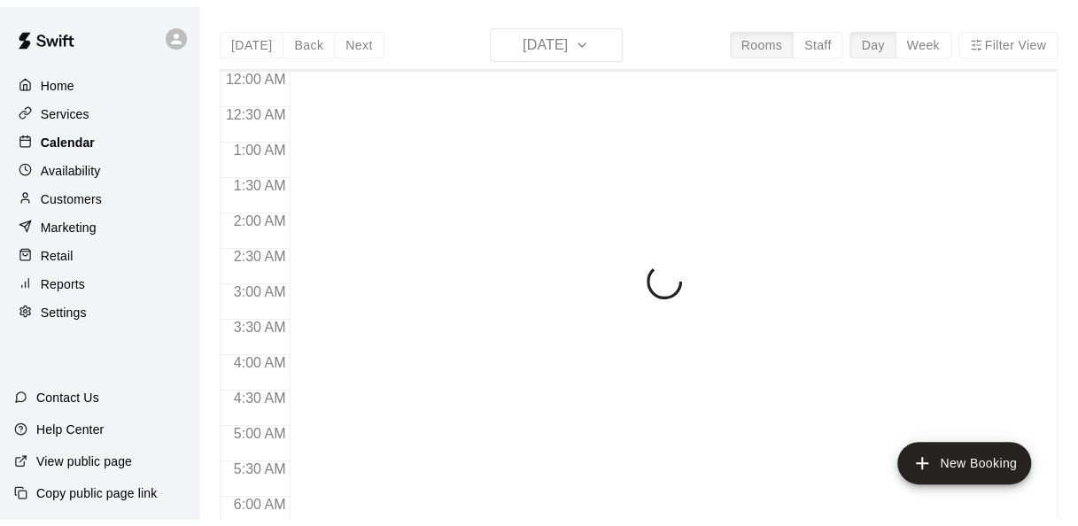
scroll to position [708, 0]
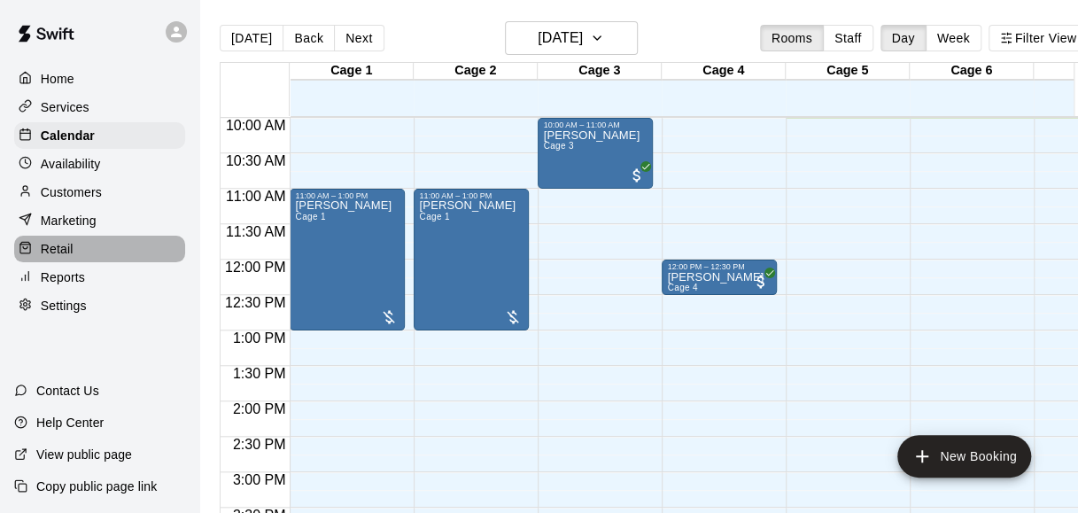
click at [81, 246] on div "Retail" at bounding box center [99, 249] width 171 height 27
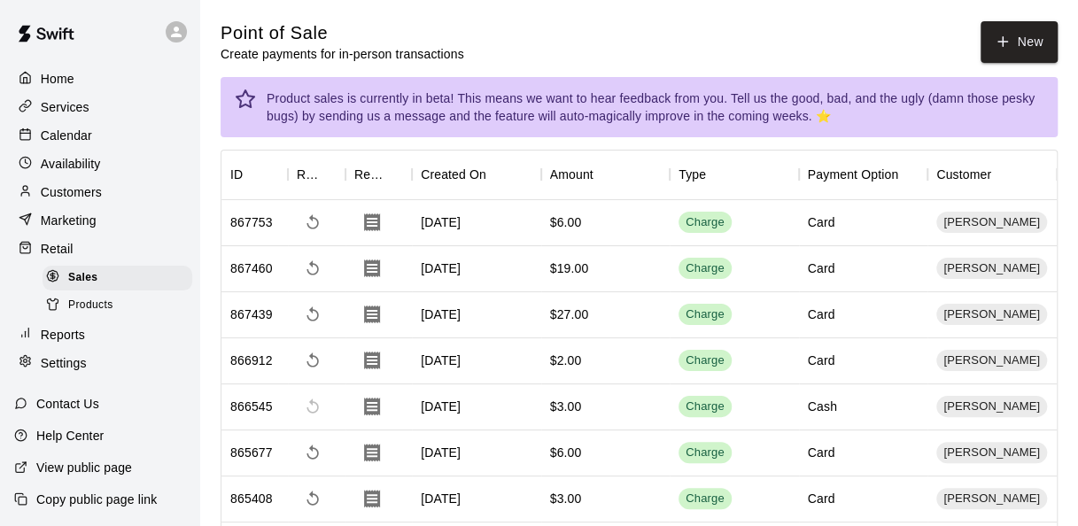
click at [78, 192] on p "Customers" at bounding box center [71, 192] width 61 height 18
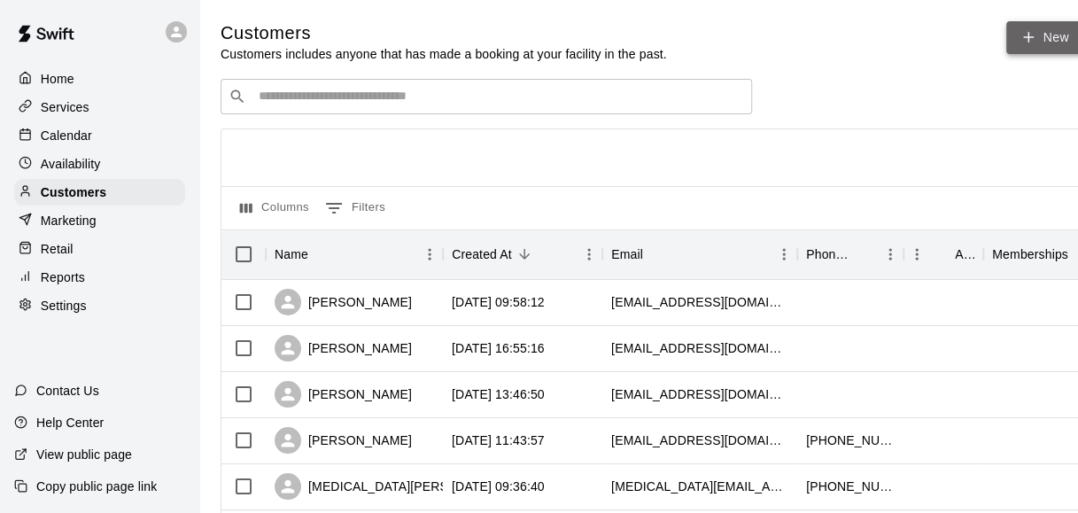
click at [1047, 50] on link "New" at bounding box center [1044, 37] width 76 height 33
select select "**"
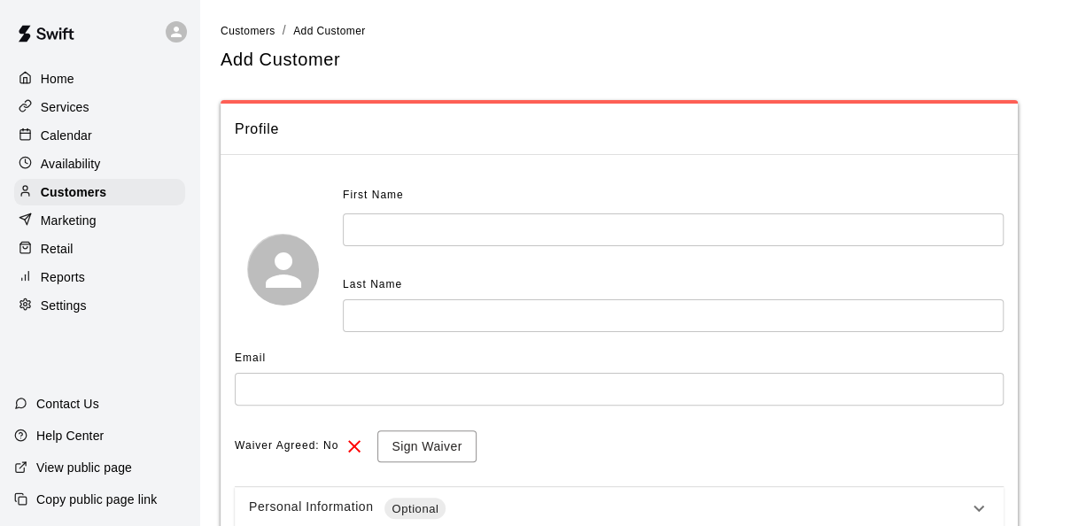
click at [485, 244] on input "text" at bounding box center [673, 229] width 661 height 33
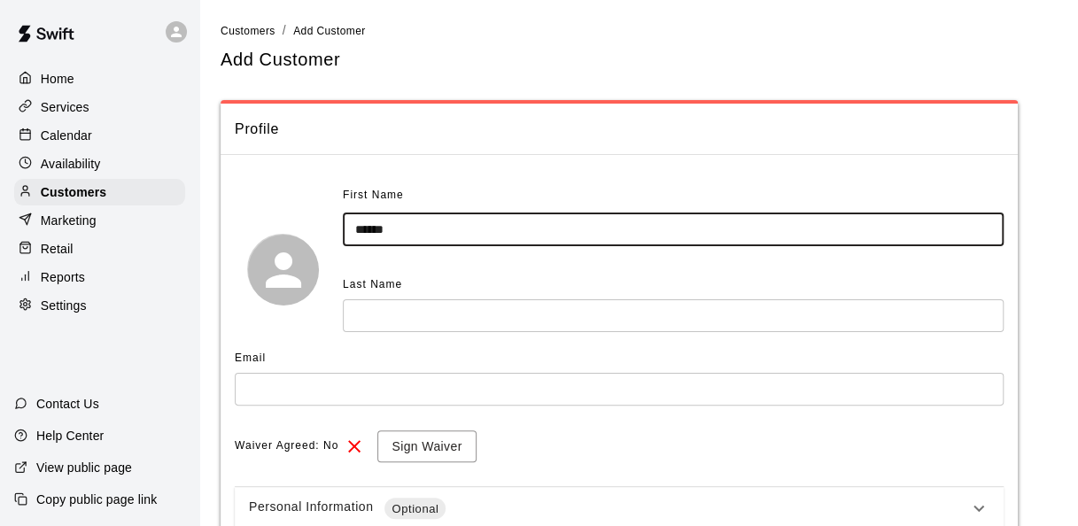
type input "******"
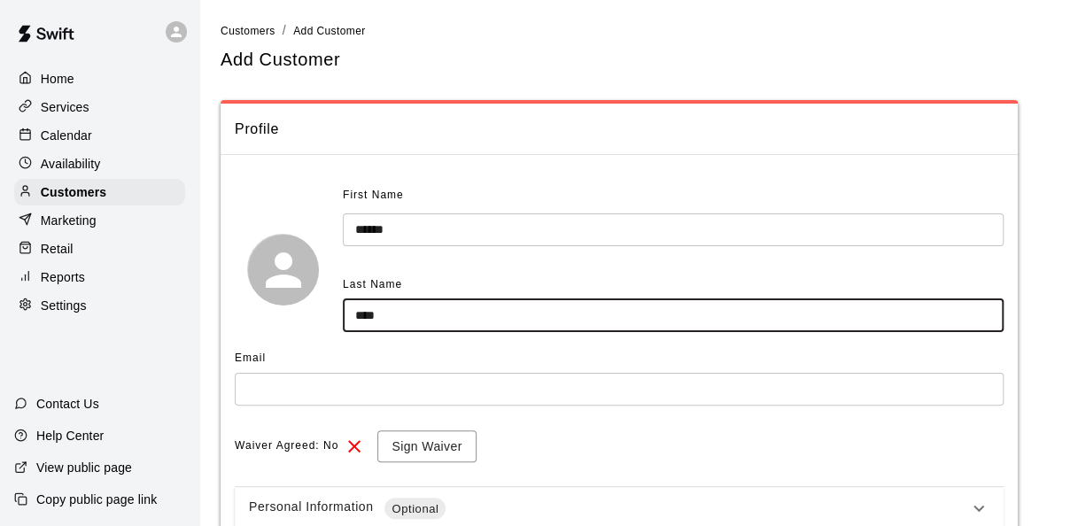
type input "****"
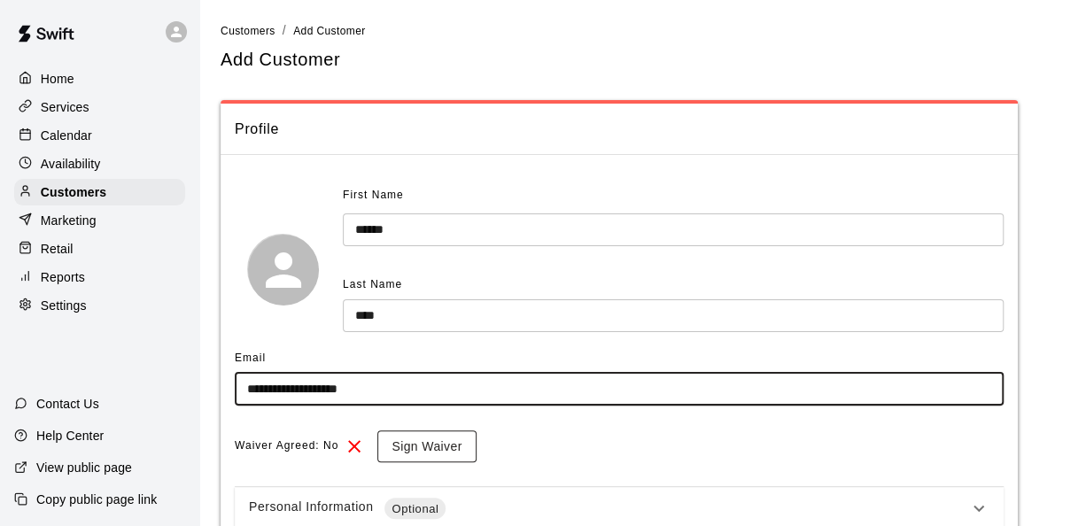
type input "**********"
click at [419, 438] on button "Sign Waiver" at bounding box center [426, 446] width 98 height 33
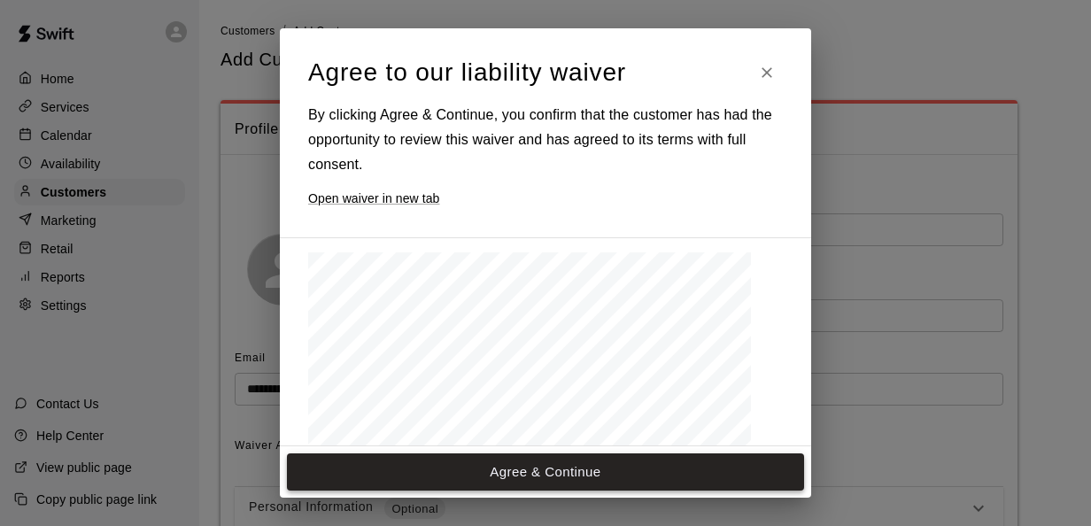
click at [600, 467] on button "Agree & Continue" at bounding box center [545, 471] width 517 height 37
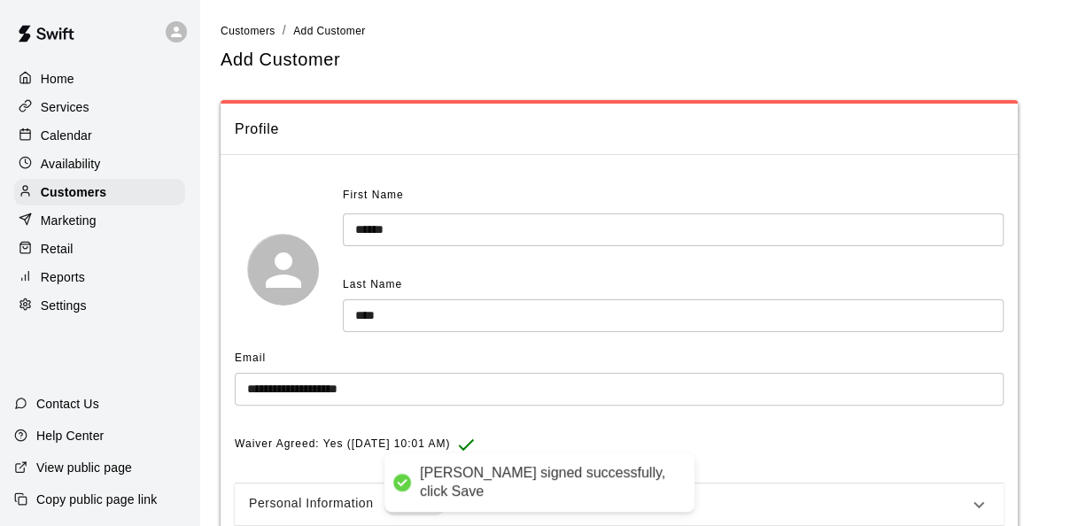
scroll to position [147, 0]
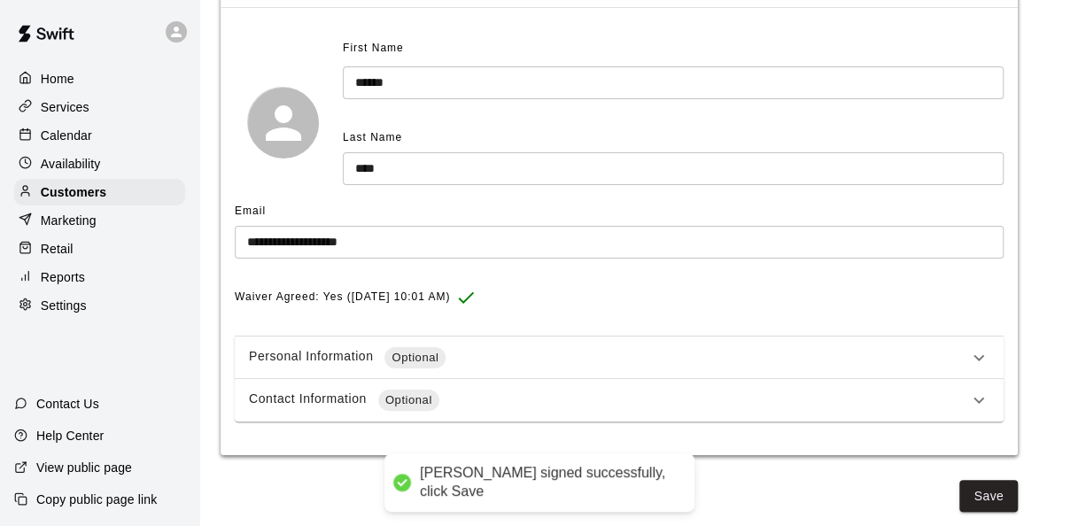
click at [1007, 514] on main "**********" at bounding box center [638, 189] width 878 height 673
click at [985, 498] on button "Save" at bounding box center [988, 496] width 58 height 33
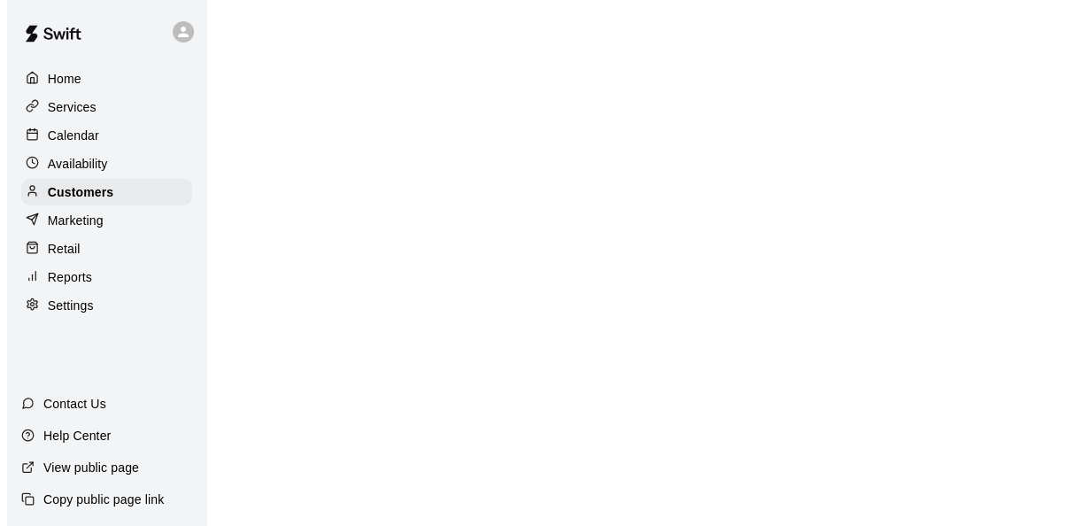
scroll to position [0, 0]
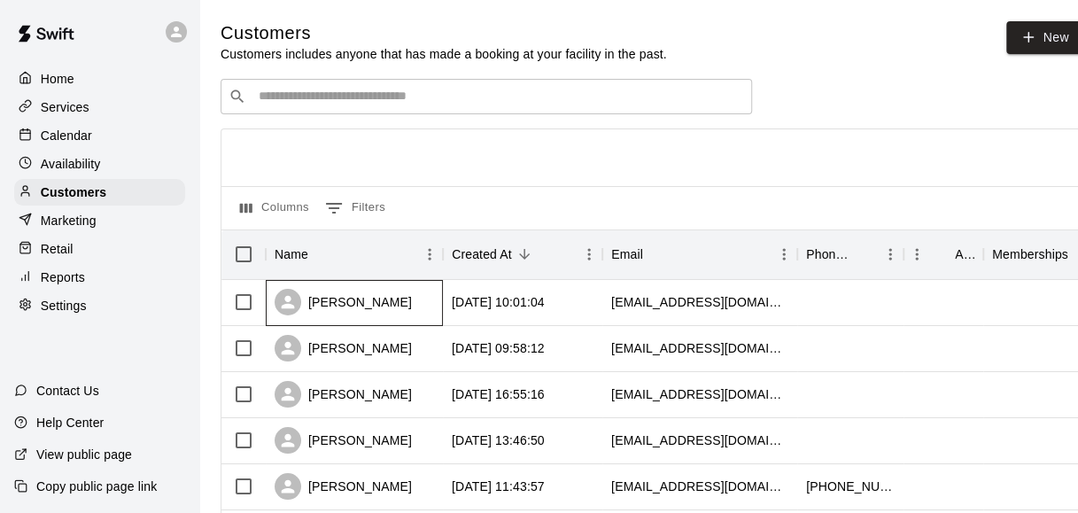
click at [406, 302] on div "nathan paiz" at bounding box center [354, 303] width 177 height 46
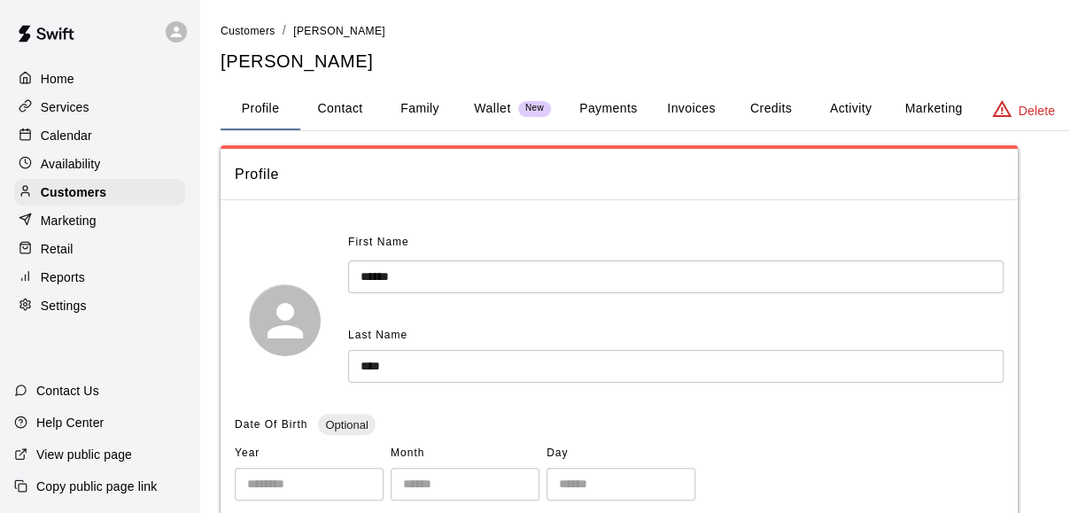
drag, startPoint x: 406, startPoint y: 302, endPoint x: 582, endPoint y: 114, distance: 257.4
click at [582, 114] on button "Payments" at bounding box center [608, 109] width 86 height 42
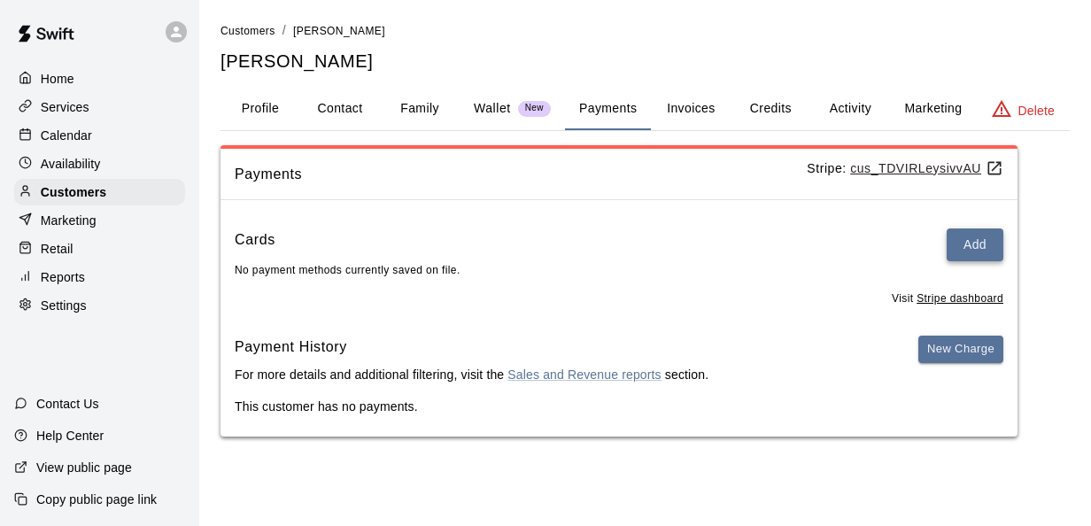
click at [963, 257] on button "Add" at bounding box center [974, 244] width 57 height 33
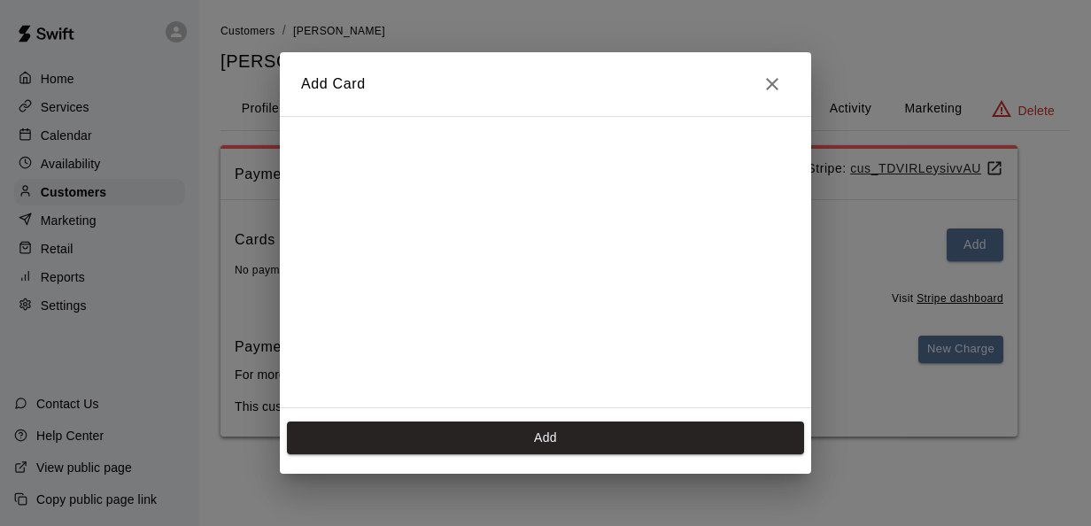
scroll to position [282, 0]
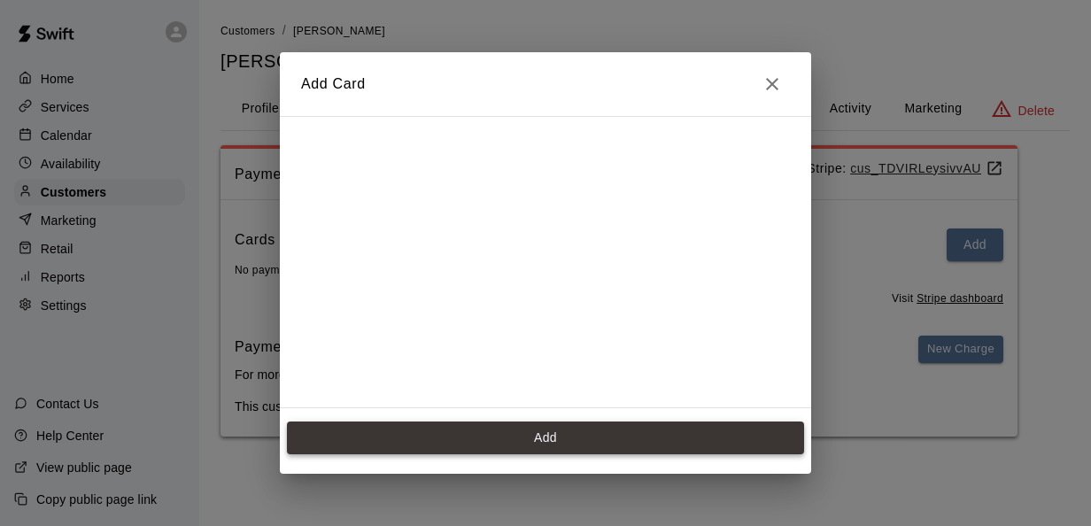
click at [536, 439] on button "Add" at bounding box center [545, 437] width 517 height 33
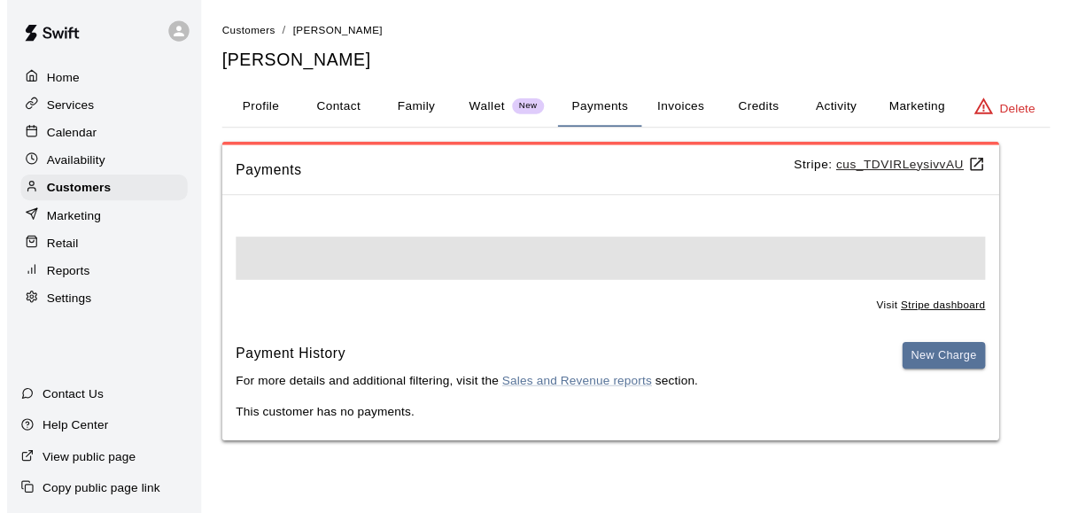
scroll to position [0, 0]
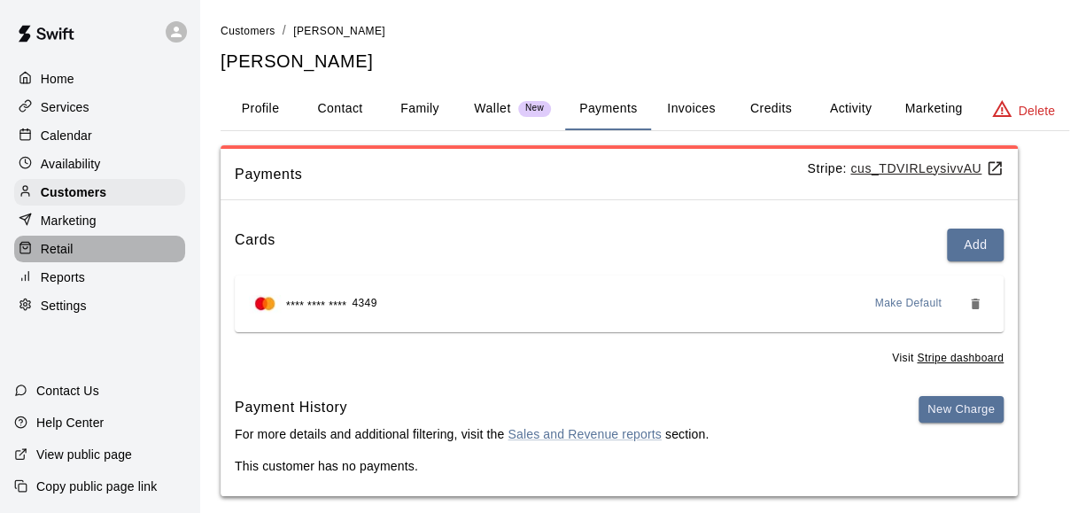
click at [77, 262] on div "Retail" at bounding box center [99, 249] width 171 height 27
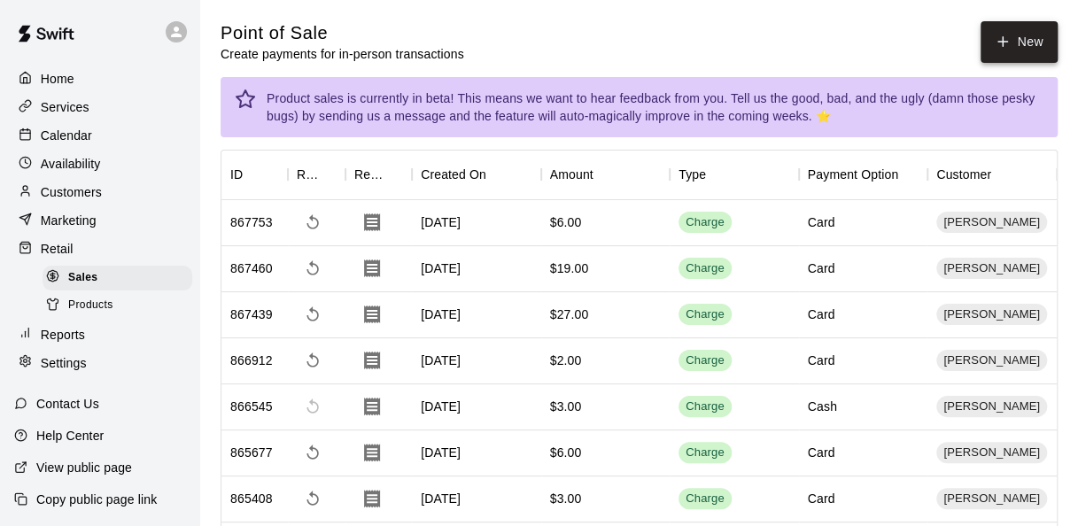
click at [1003, 48] on icon "button" at bounding box center [1002, 42] width 16 height 16
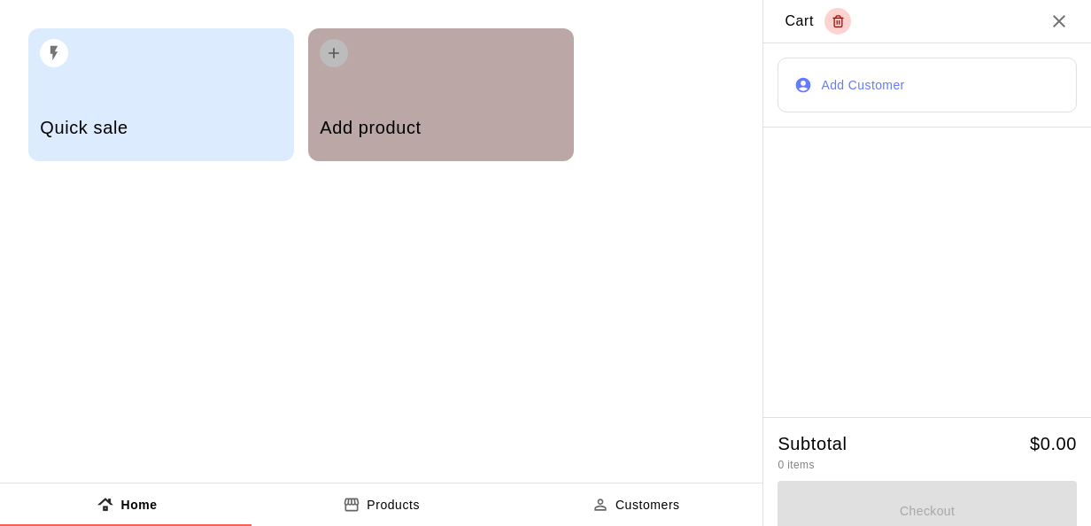
click at [370, 113] on div "Add product" at bounding box center [441, 129] width 242 height 63
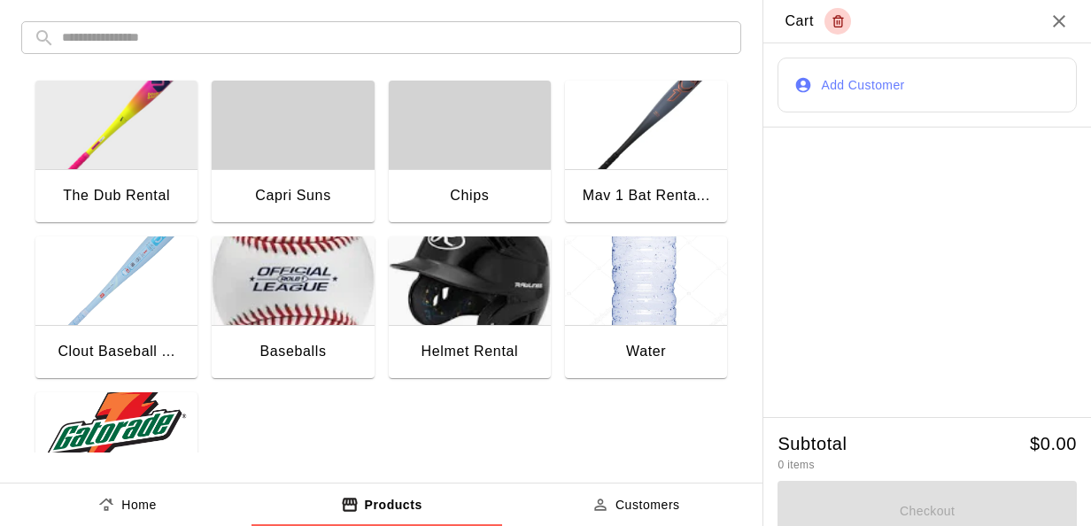
click at [86, 395] on img "button" at bounding box center [116, 436] width 162 height 89
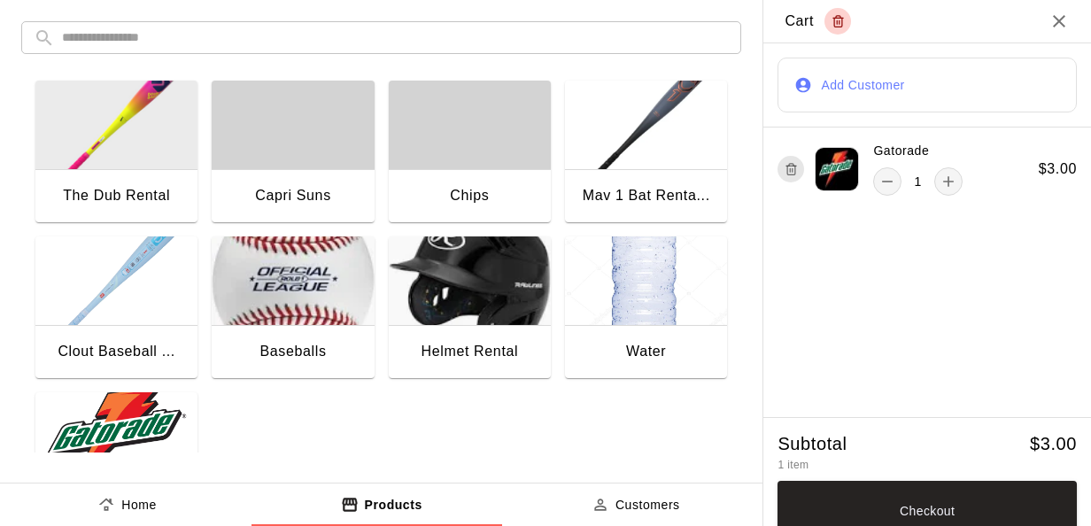
click at [889, 76] on button "Add Customer" at bounding box center [926, 85] width 299 height 55
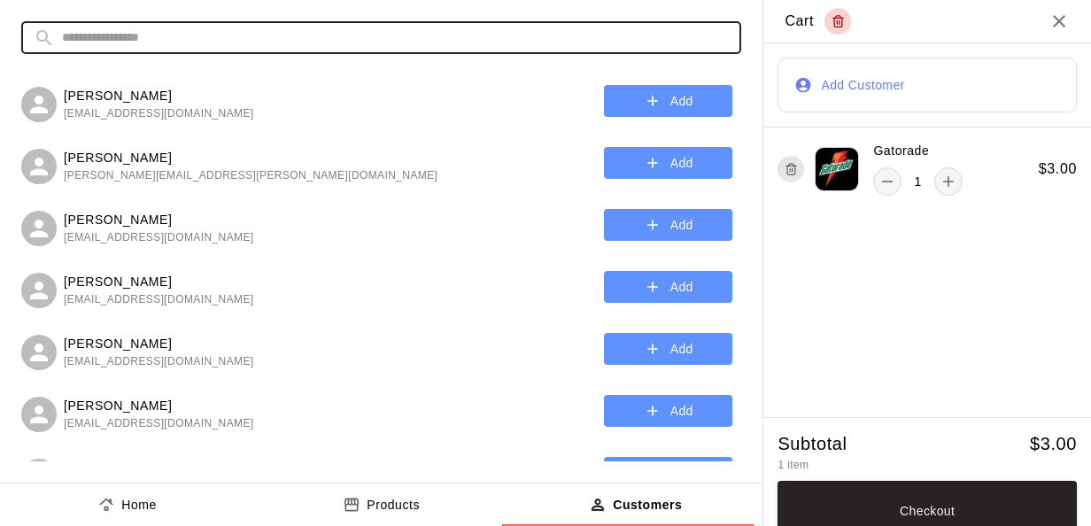
click at [473, 37] on input "text" at bounding box center [395, 37] width 667 height 33
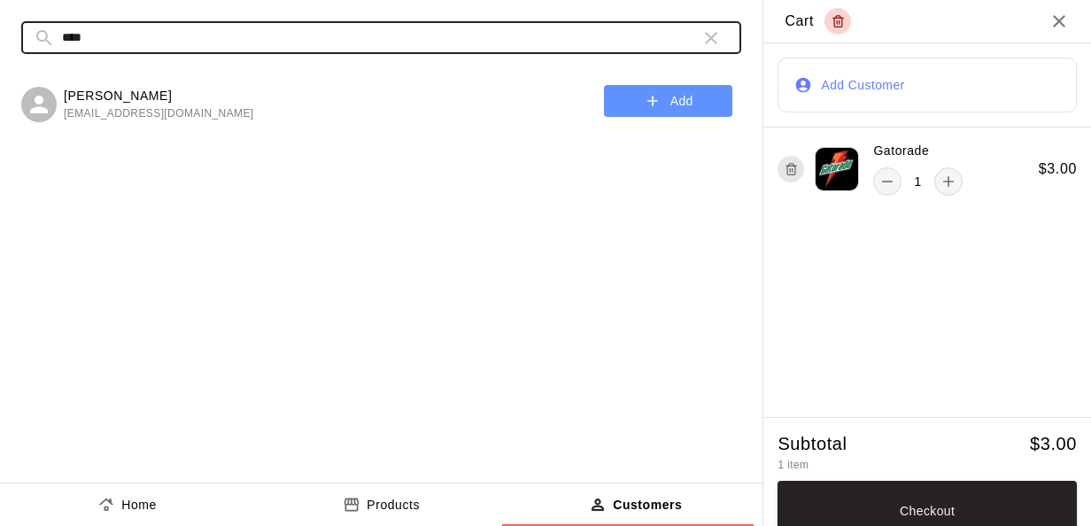
type input "****"
click at [646, 95] on icon "button" at bounding box center [653, 101] width 18 height 18
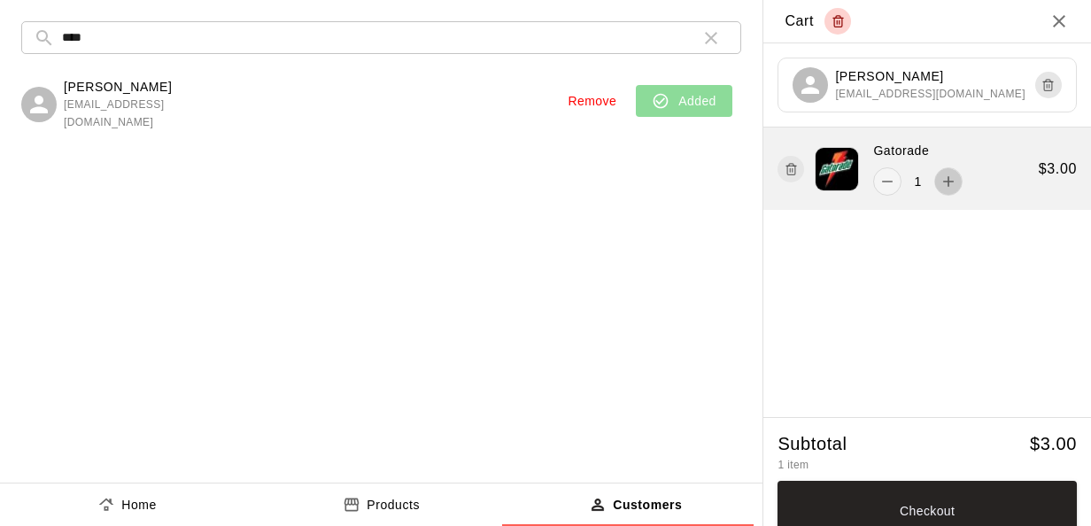
click at [944, 187] on icon "add" at bounding box center [948, 182] width 18 height 18
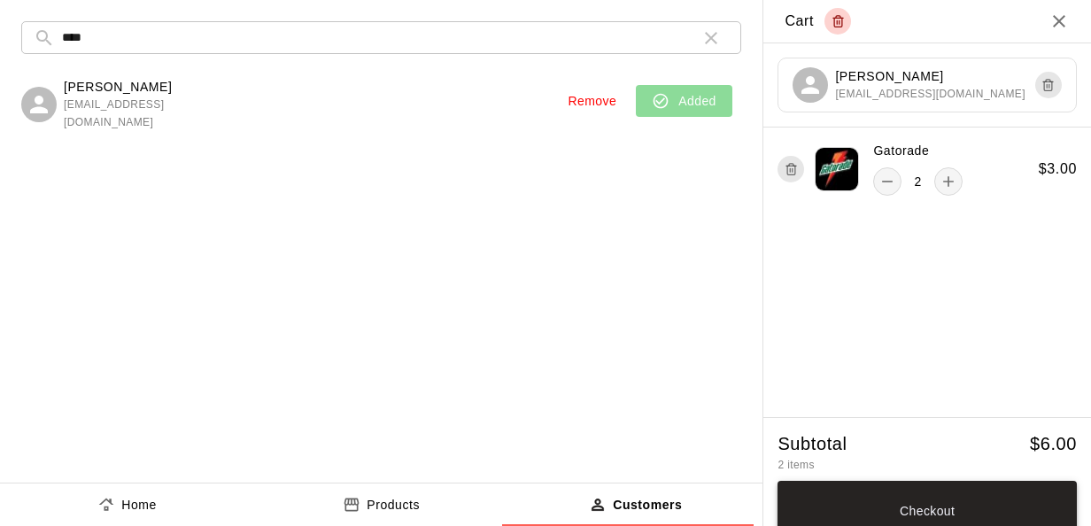
click at [905, 503] on button "Checkout" at bounding box center [926, 511] width 299 height 60
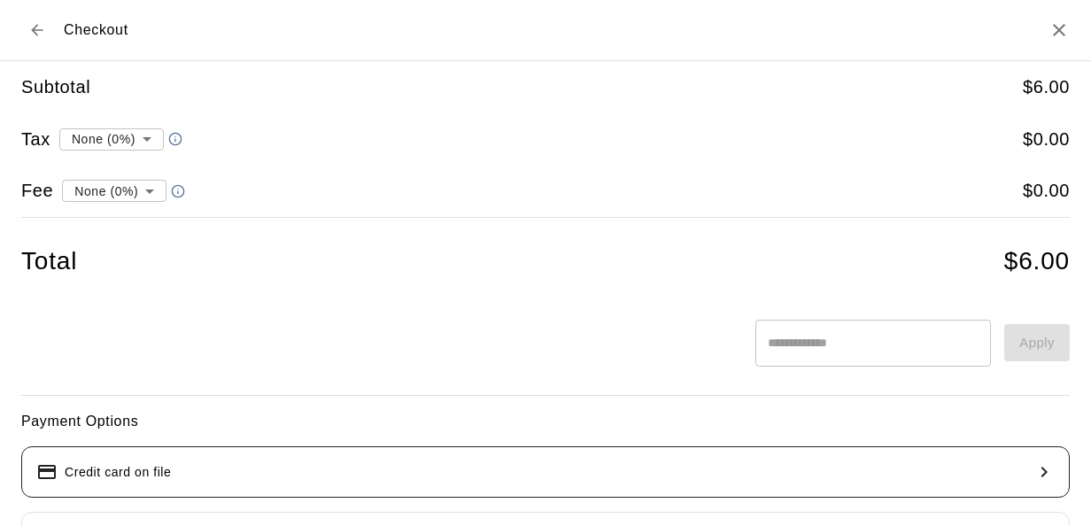
click at [815, 465] on button "Credit card on file" at bounding box center [545, 471] width 1048 height 51
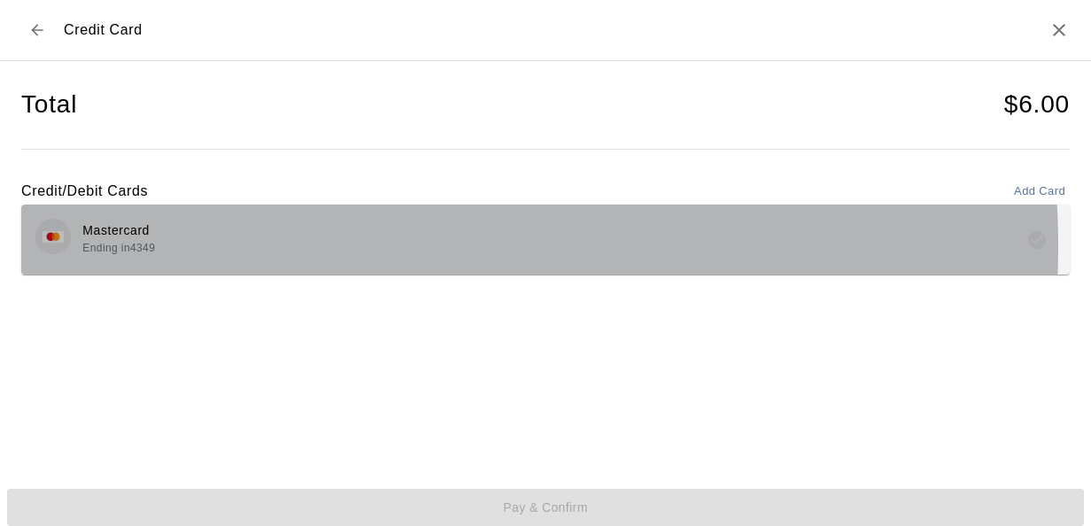
click at [340, 246] on div "Mastercard Ending in 4349" at bounding box center [545, 240] width 1020 height 42
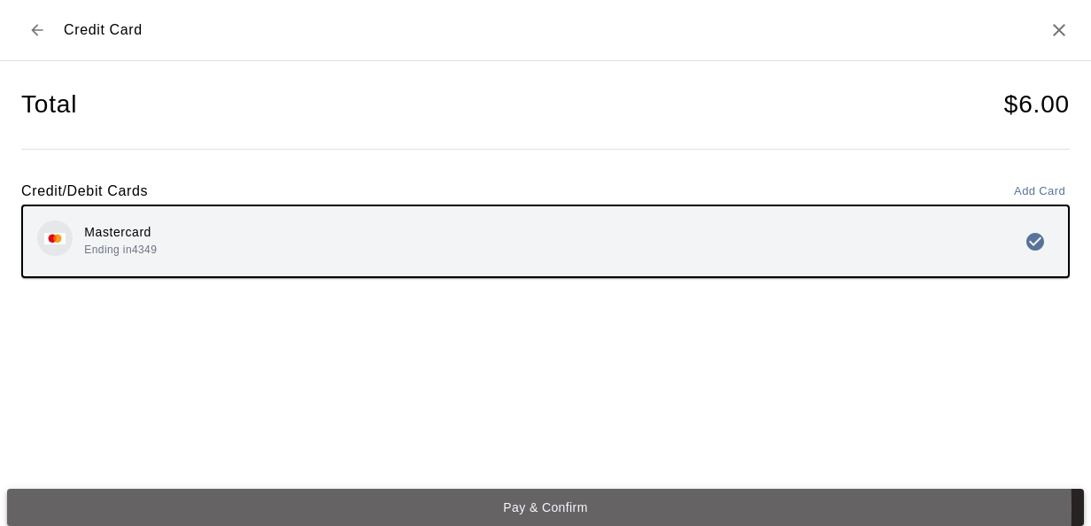
click at [350, 507] on button "Pay & Confirm" at bounding box center [545, 507] width 1077 height 37
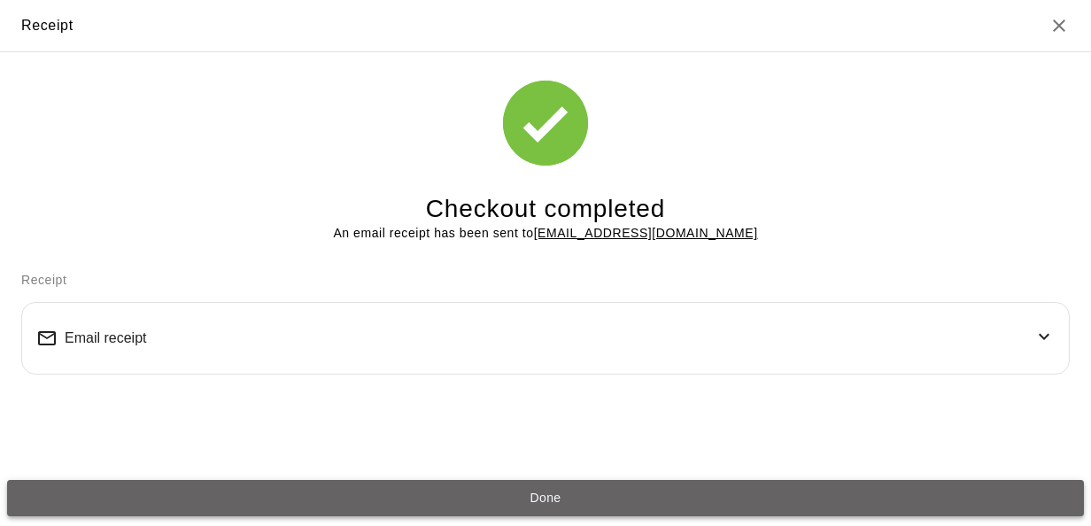
click at [812, 499] on button "Done" at bounding box center [545, 498] width 1077 height 37
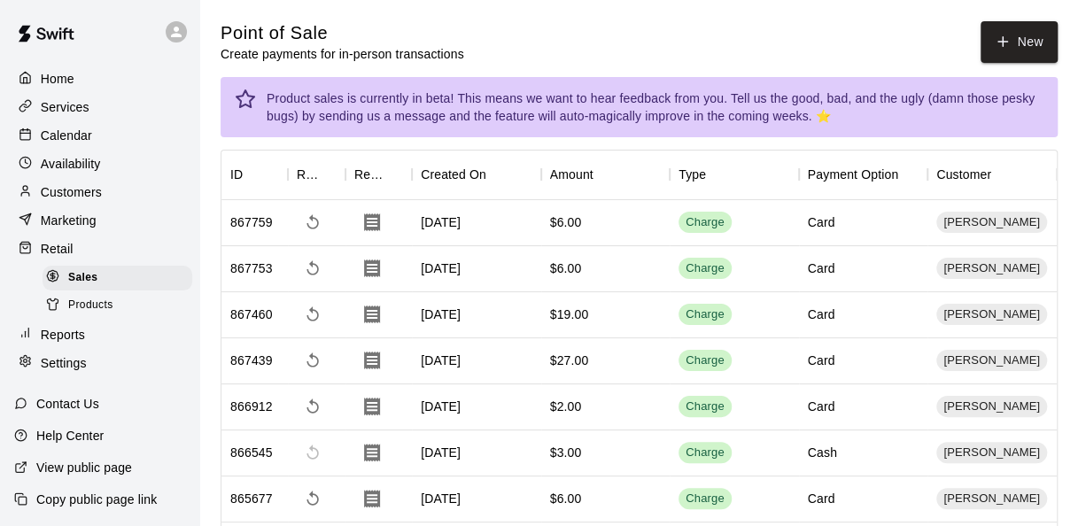
click at [78, 123] on div "Home Services Calendar Availability Customers Marketing Retail Sales Products R…" at bounding box center [99, 221] width 199 height 314
click at [79, 130] on p "Calendar" at bounding box center [66, 136] width 51 height 18
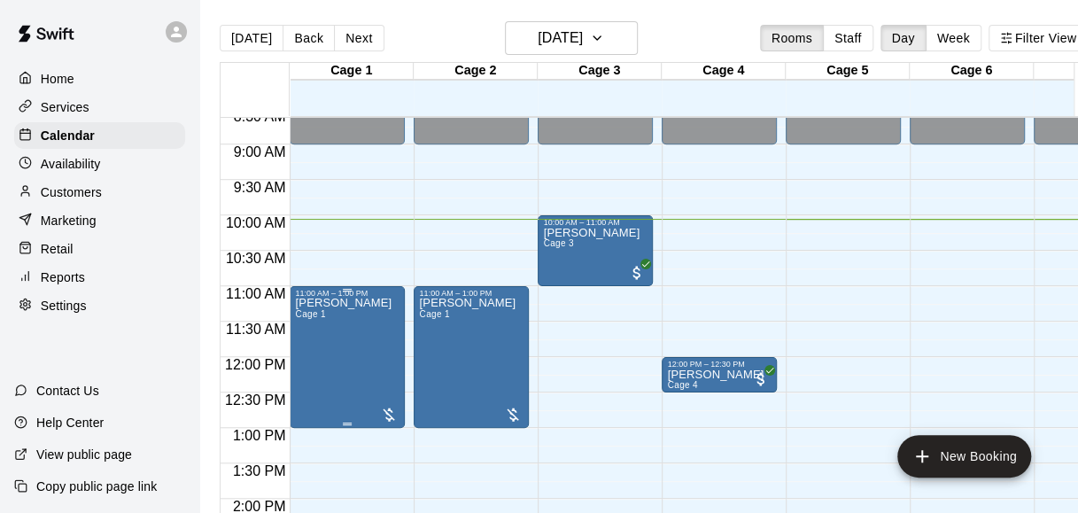
scroll to position [607, 0]
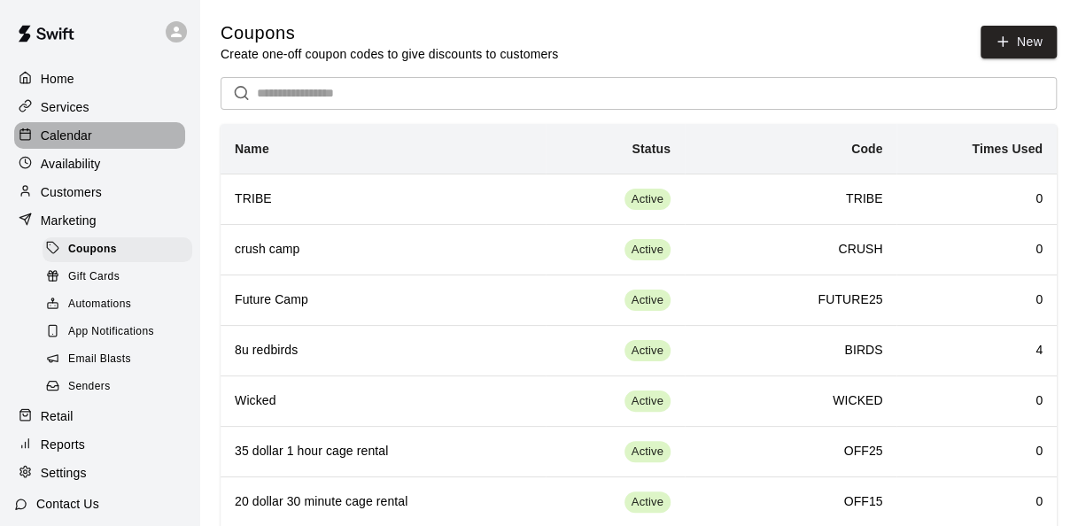
click at [101, 134] on div "Calendar" at bounding box center [99, 135] width 171 height 27
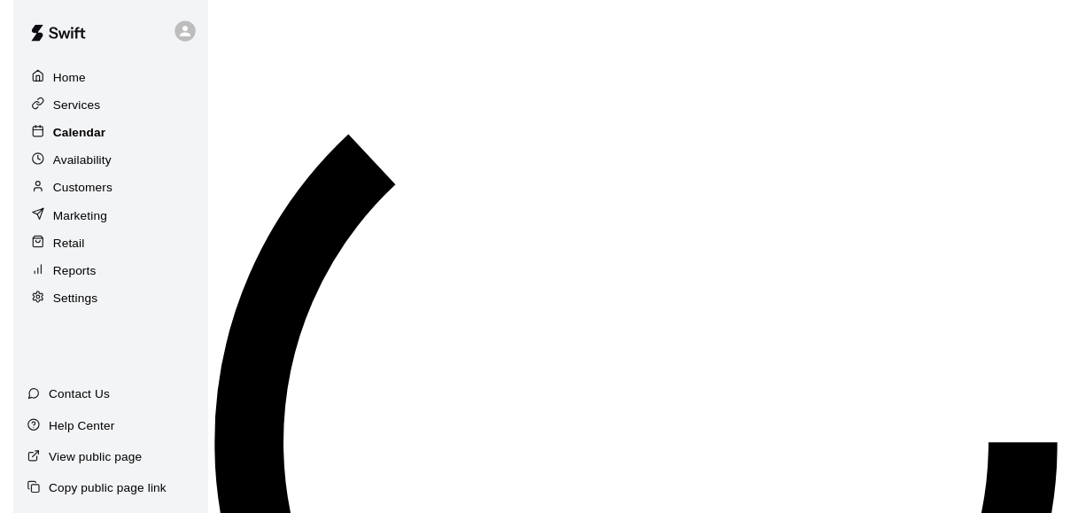
scroll to position [727, 0]
